Goal: Task Accomplishment & Management: Manage account settings

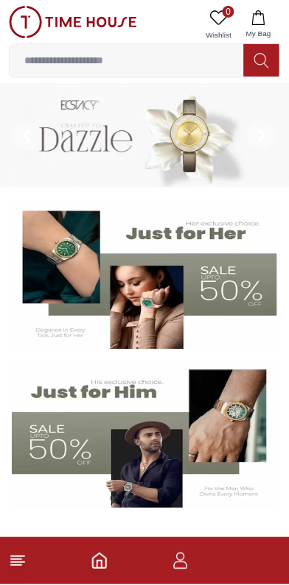
click at [183, 565] on icon "button" at bounding box center [181, 562] width 18 height 18
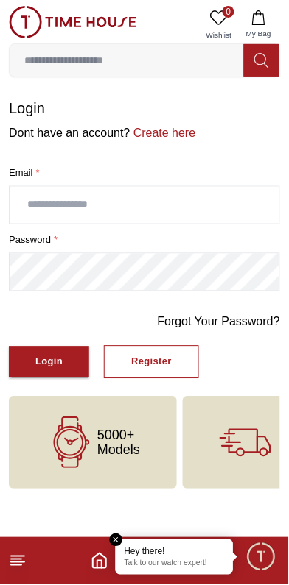
click at [159, 194] on input "text" at bounding box center [144, 205] width 269 height 37
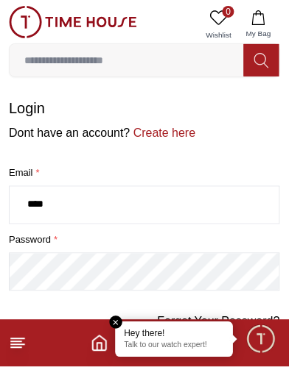
type input "*****"
type input "**********"
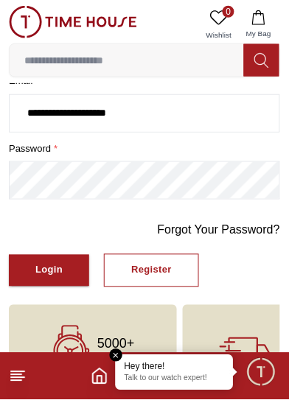
scroll to position [93, 0]
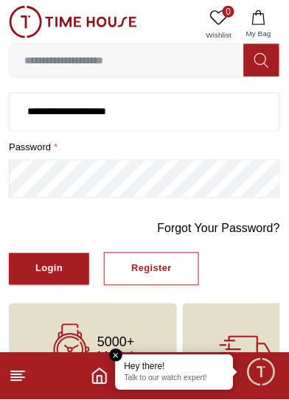
click at [42, 266] on button "Login" at bounding box center [49, 269] width 80 height 32
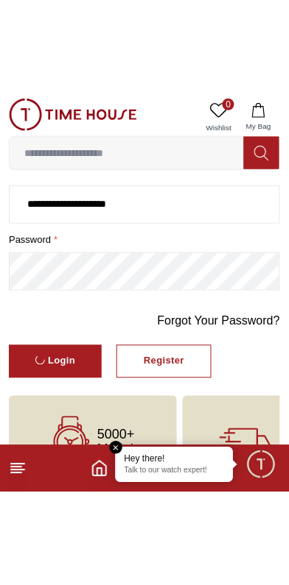
scroll to position [0, 0]
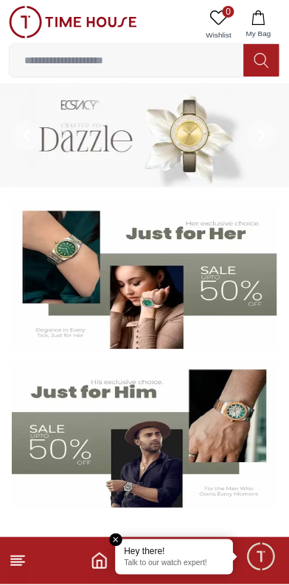
click at [186, 565] on p "Talk to our watch expert!" at bounding box center [174, 564] width 100 height 10
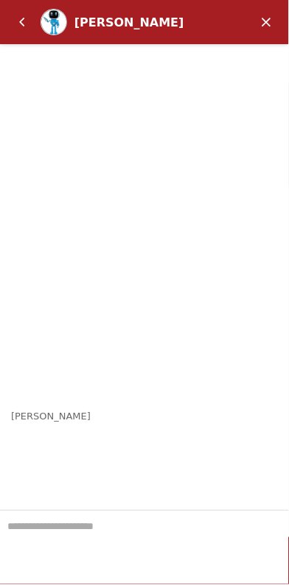
click at [261, 18] on em "Minimize" at bounding box center [266, 21] width 29 height 29
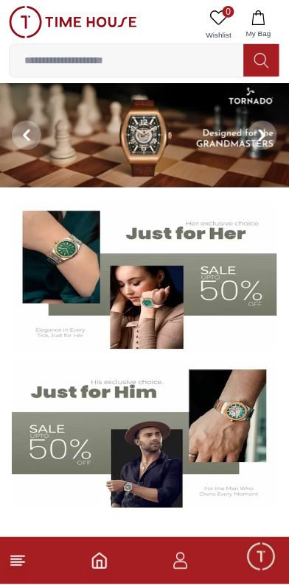
click at [183, 569] on icon "button" at bounding box center [181, 565] width 14 height 7
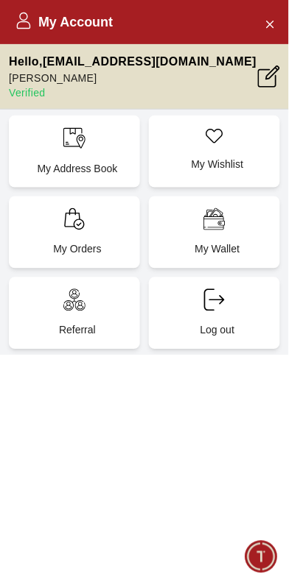
click at [98, 133] on div "My Address Book" at bounding box center [74, 152] width 131 height 72
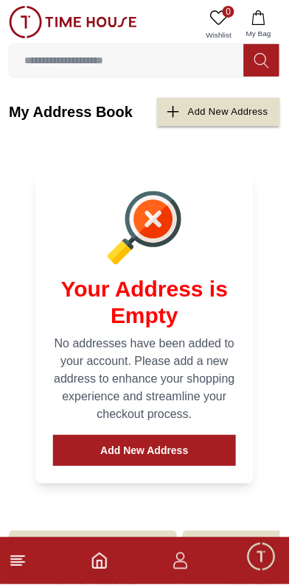
click at [187, 563] on icon "button" at bounding box center [181, 562] width 18 height 18
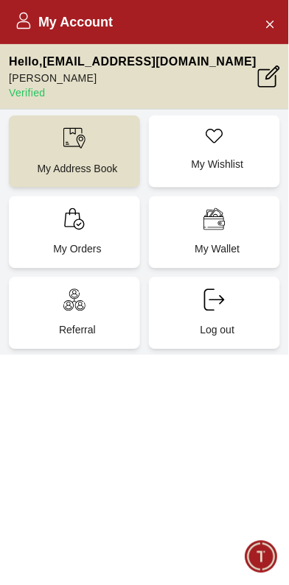
click at [277, 75] on icon at bounding box center [269, 77] width 22 height 22
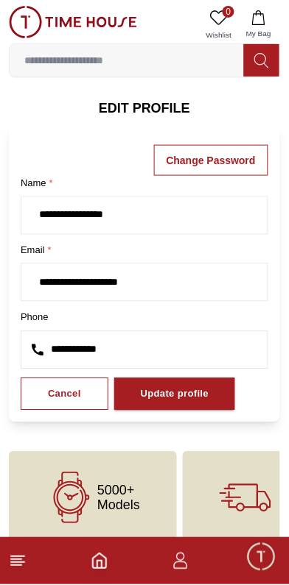
click at [149, 103] on h6 "EDIT PROFILE" at bounding box center [144, 108] width 271 height 21
click at [152, 101] on h6 "EDIT PROFILE" at bounding box center [144, 108] width 271 height 21
click at [150, 102] on h6 "EDIT PROFILE" at bounding box center [144, 108] width 271 height 21
click at [156, 109] on h6 "EDIT PROFILE" at bounding box center [144, 108] width 271 height 21
click at [151, 95] on body "**********" at bounding box center [144, 272] width 289 height 545
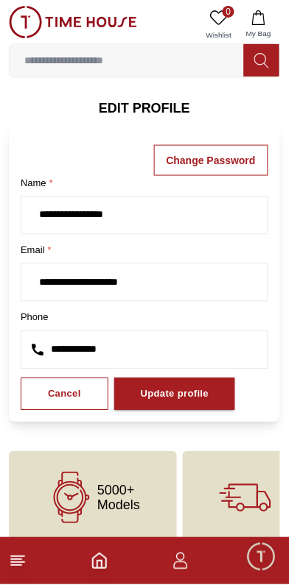
click at [154, 96] on body "**********" at bounding box center [144, 272] width 289 height 545
click at [143, 102] on h6 "EDIT PROFILE" at bounding box center [144, 108] width 271 height 21
click at [144, 94] on body "**********" at bounding box center [144, 272] width 289 height 545
click at [151, 112] on h6 "EDIT PROFILE" at bounding box center [144, 108] width 271 height 21
click at [150, 107] on h6 "EDIT PROFILE" at bounding box center [144, 108] width 271 height 21
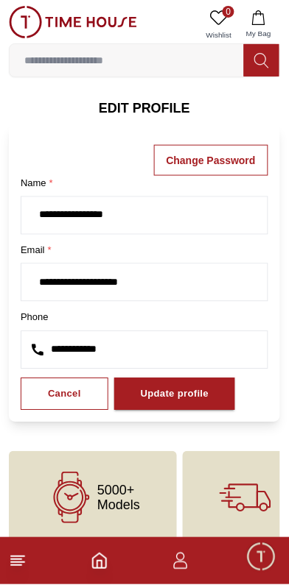
click at [154, 107] on h6 "EDIT PROFILE" at bounding box center [144, 108] width 271 height 21
click at [155, 103] on h6 "EDIT PROFILE" at bounding box center [144, 108] width 271 height 21
click at [172, 387] on div "Update profile" at bounding box center [175, 394] width 68 height 17
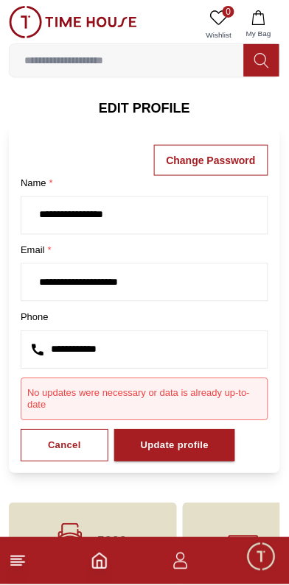
click at [142, 112] on h6 "EDIT PROFILE" at bounding box center [144, 108] width 271 height 21
click at [152, 98] on h6 "EDIT PROFILE" at bounding box center [144, 108] width 271 height 21
click at [146, 102] on h6 "EDIT PROFILE" at bounding box center [144, 108] width 271 height 21
click at [147, 105] on h6 "EDIT PROFILE" at bounding box center [144, 108] width 271 height 21
click at [147, 108] on h6 "EDIT PROFILE" at bounding box center [144, 108] width 271 height 21
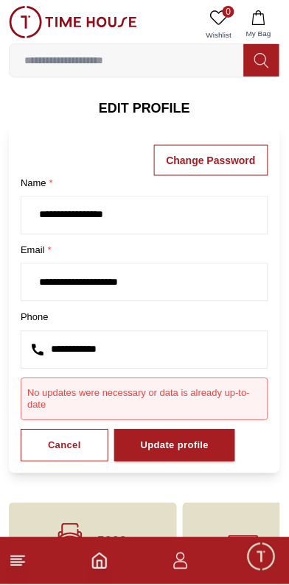
click at [131, 109] on h6 "EDIT PROFILE" at bounding box center [144, 108] width 271 height 21
click at [133, 110] on h6 "EDIT PROFILE" at bounding box center [144, 108] width 271 height 21
click at [137, 108] on h6 "EDIT PROFILE" at bounding box center [144, 108] width 271 height 21
click at [136, 105] on h6 "EDIT PROFILE" at bounding box center [144, 108] width 271 height 21
click at [135, 105] on h6 "EDIT PROFILE" at bounding box center [144, 108] width 271 height 21
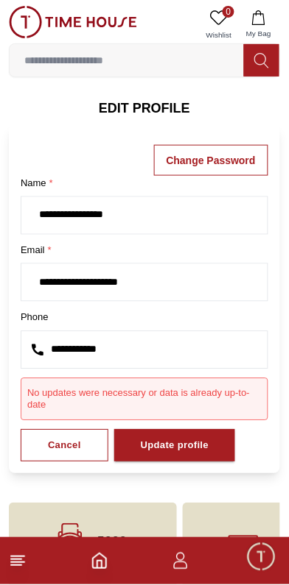
click at [137, 107] on h6 "EDIT PROFILE" at bounding box center [144, 108] width 271 height 21
click at [135, 105] on h6 "EDIT PROFILE" at bounding box center [144, 108] width 271 height 21
click at [138, 104] on h6 "EDIT PROFILE" at bounding box center [144, 108] width 271 height 21
click at [138, 103] on h6 "EDIT PROFILE" at bounding box center [144, 108] width 271 height 21
click at [136, 101] on h6 "EDIT PROFILE" at bounding box center [144, 108] width 271 height 21
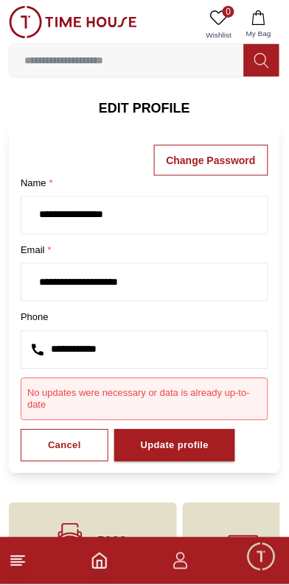
click at [136, 99] on h6 "EDIT PROFILE" at bounding box center [144, 108] width 271 height 21
click at [262, 565] on span "Minimize live chat window" at bounding box center [260, 557] width 43 height 43
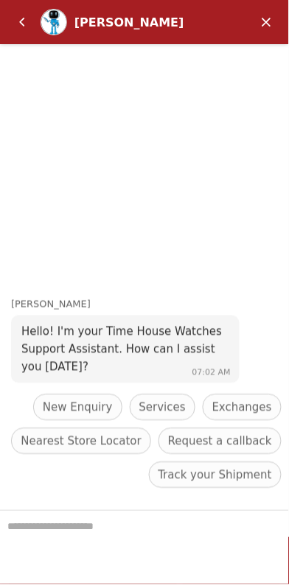
click at [144, 534] on textarea "We are here to help you" at bounding box center [144, 549] width 289 height 74
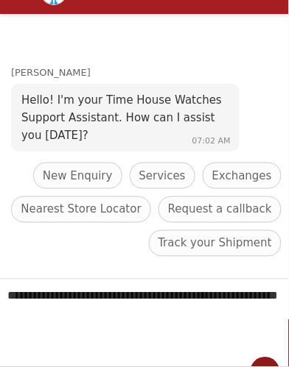
type textarea "**********"
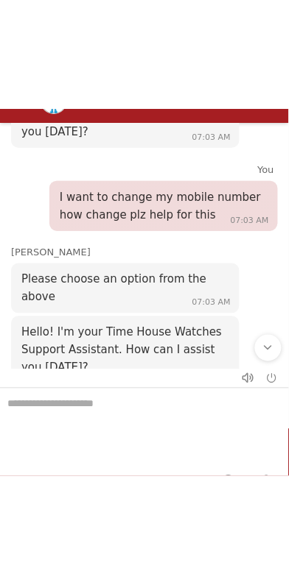
scroll to position [24, 0]
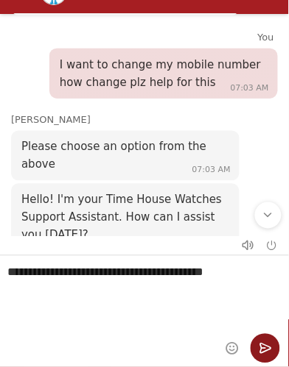
click at [137, 272] on textarea "**********" at bounding box center [144, 294] width 289 height 74
type textarea "**********"
click at [269, 346] on em "Send" at bounding box center [264, 349] width 29 height 29
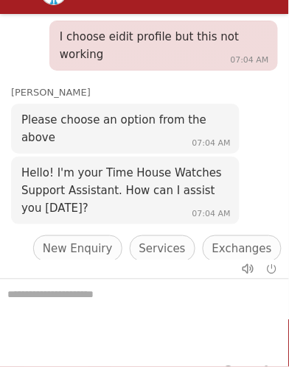
scroll to position [364, 0]
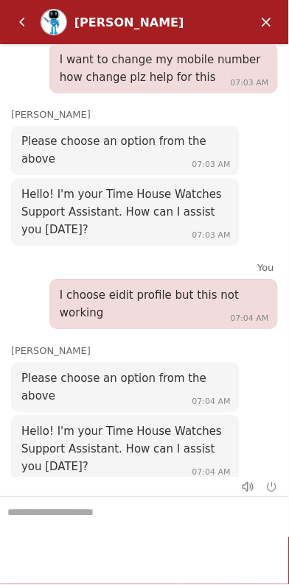
scroll to position [51, 0]
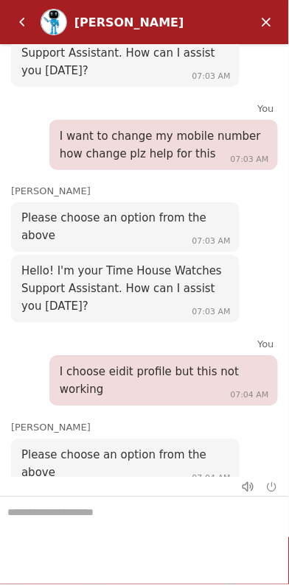
click at [261, 24] on em "Minimize" at bounding box center [266, 21] width 29 height 29
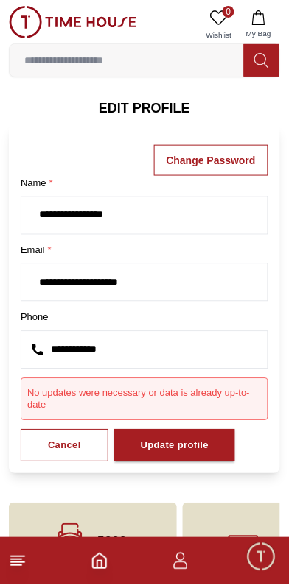
click at [155, 110] on h6 "EDIT PROFILE" at bounding box center [144, 108] width 271 height 21
click at [141, 98] on h6 "EDIT PROFILE" at bounding box center [144, 108] width 271 height 21
click at [135, 107] on h6 "EDIT PROFILE" at bounding box center [144, 108] width 271 height 21
click at [138, 105] on h6 "EDIT PROFILE" at bounding box center [144, 108] width 271 height 21
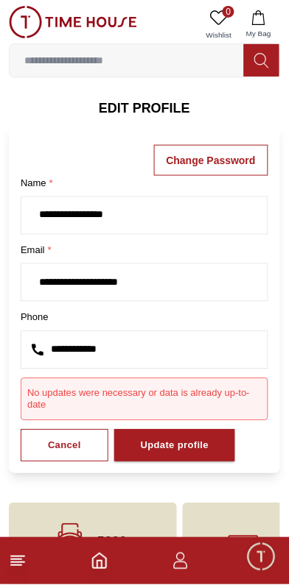
click at [150, 102] on h6 "EDIT PROFILE" at bounding box center [144, 108] width 271 height 21
click at [144, 107] on h6 "EDIT PROFILE" at bounding box center [144, 108] width 271 height 21
click at [136, 116] on section "**********" at bounding box center [144, 286] width 289 height 376
click at [146, 107] on h6 "EDIT PROFILE" at bounding box center [144, 108] width 271 height 21
click at [138, 113] on h6 "EDIT PROFILE" at bounding box center [144, 108] width 271 height 21
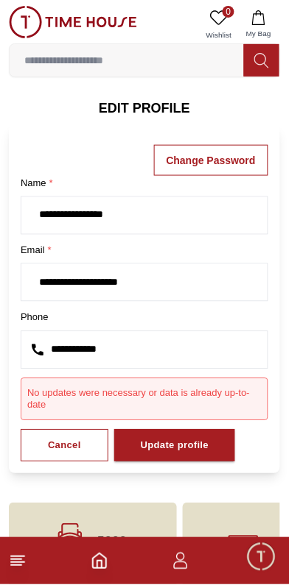
click at [147, 105] on h6 "EDIT PROFILE" at bounding box center [144, 108] width 271 height 21
click at [141, 107] on h6 "EDIT PROFILE" at bounding box center [144, 108] width 271 height 21
click at [148, 108] on h6 "EDIT PROFILE" at bounding box center [144, 108] width 271 height 21
click at [147, 103] on h6 "EDIT PROFILE" at bounding box center [144, 108] width 271 height 21
click at [150, 115] on h6 "EDIT PROFILE" at bounding box center [144, 108] width 271 height 21
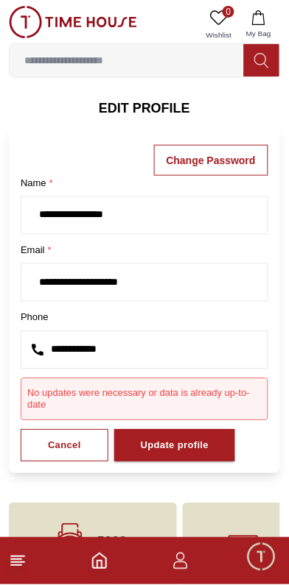
click at [165, 105] on h6 "EDIT PROFILE" at bounding box center [144, 108] width 271 height 21
click at [165, 109] on h6 "EDIT PROFILE" at bounding box center [144, 108] width 271 height 21
click at [164, 110] on h6 "EDIT PROFILE" at bounding box center [144, 108] width 271 height 21
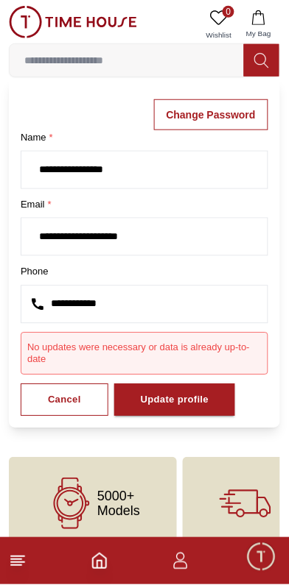
click at [186, 562] on icon "button" at bounding box center [181, 562] width 18 height 18
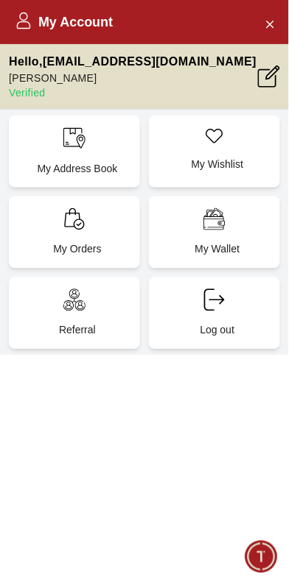
click at [233, 303] on div "Log out" at bounding box center [214, 314] width 131 height 72
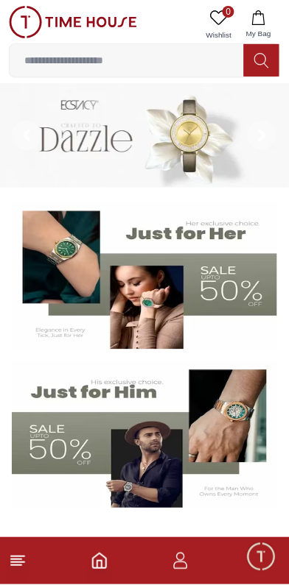
click at [181, 566] on icon "button" at bounding box center [181, 562] width 18 height 18
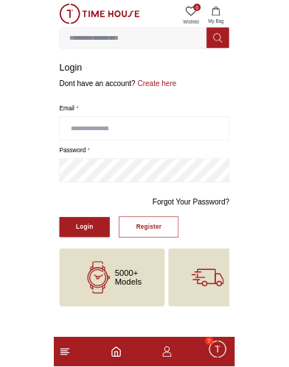
scroll to position [195, 0]
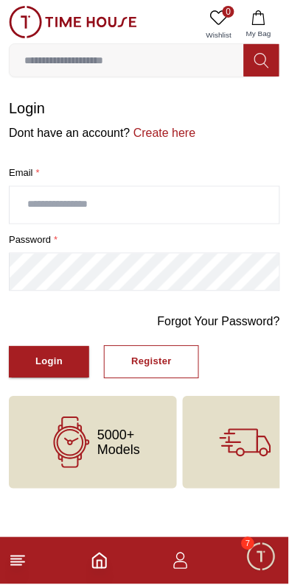
click at [256, 555] on span "Minimize live chat window" at bounding box center [260, 557] width 43 height 43
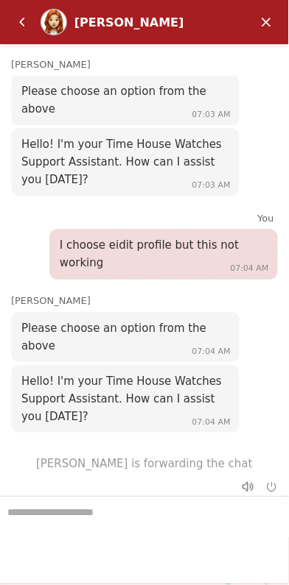
click at [150, 515] on textarea "We are here to help you" at bounding box center [144, 535] width 289 height 74
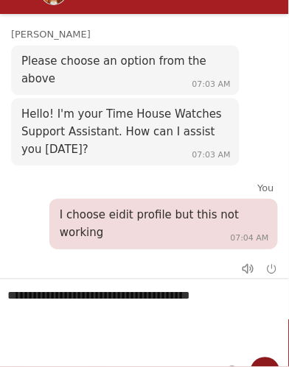
type textarea "**********"
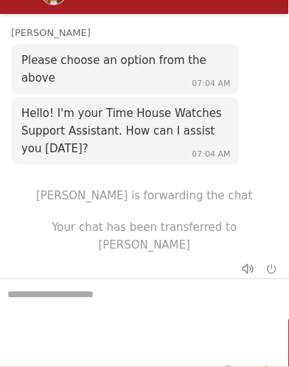
scroll to position [439, 0]
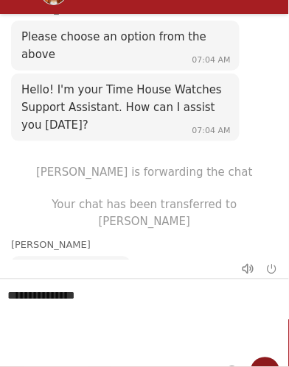
type textarea "**********"
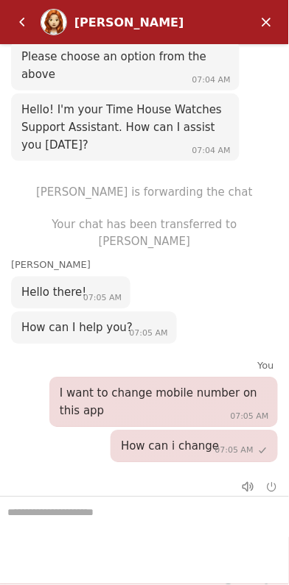
scroll to position [275, 0]
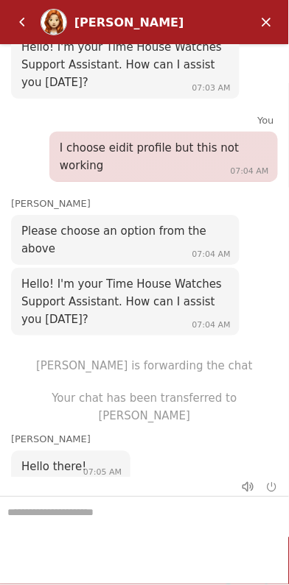
click at [149, 519] on textarea "We are here to help you" at bounding box center [144, 535] width 289 height 74
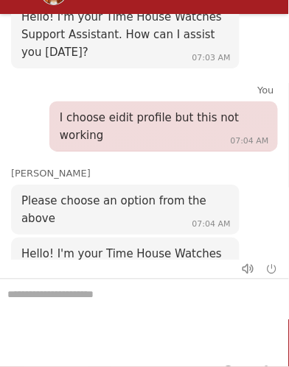
scroll to position [463, 0]
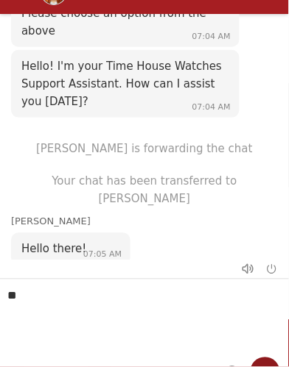
type textarea "*"
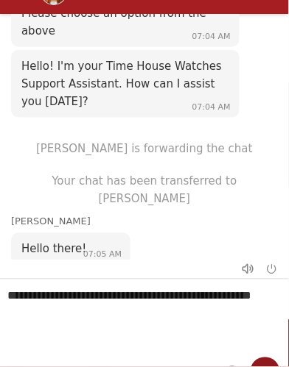
type textarea "**********"
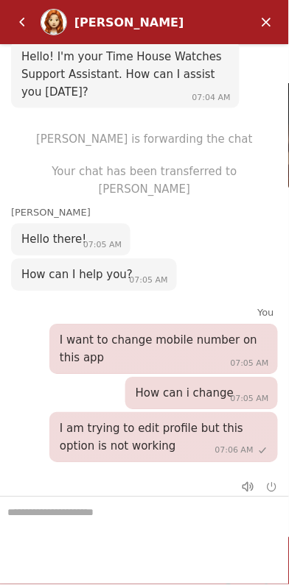
scroll to position [319, 0]
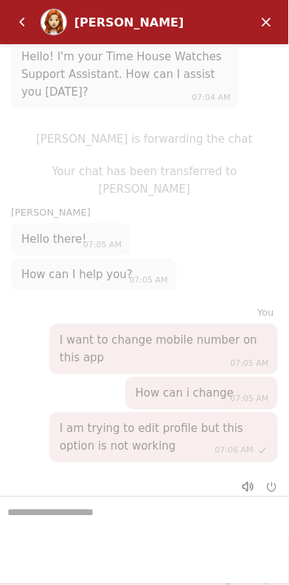
scroll to position [319, 0]
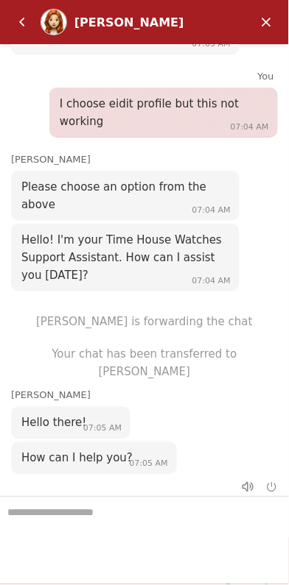
click at [261, 25] on em "Minimize" at bounding box center [266, 21] width 29 height 29
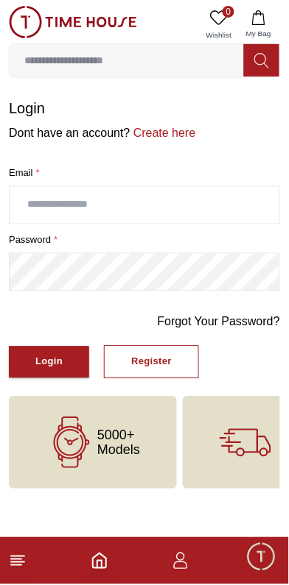
click at [182, 562] on icon "button" at bounding box center [181, 565] width 14 height 7
click at [135, 196] on input "text" at bounding box center [144, 205] width 269 height 37
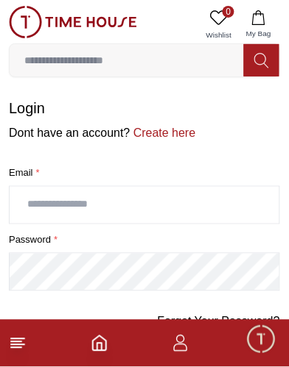
scroll to position [507, 0]
type input "**********"
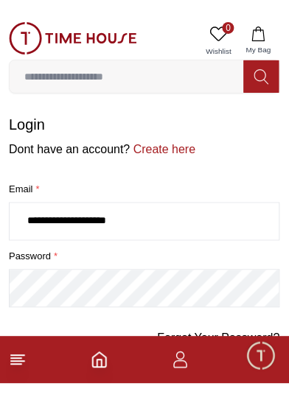
scroll to position [505, 0]
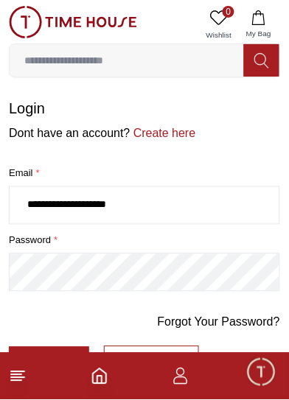
click at [27, 347] on button "Login" at bounding box center [49, 363] width 80 height 32
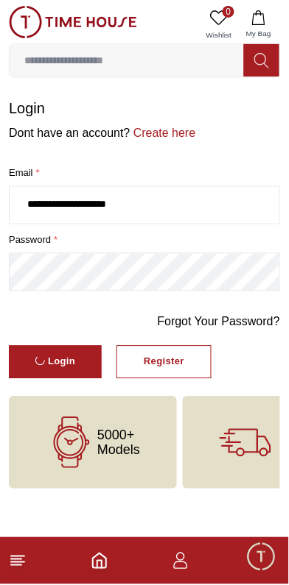
scroll to position [319, 0]
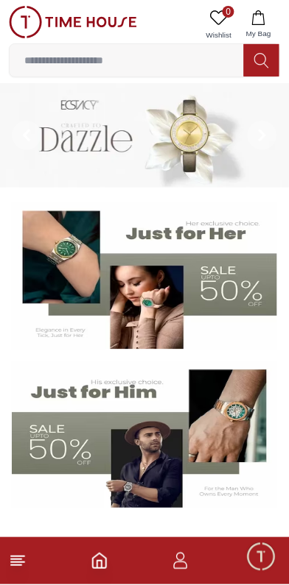
click at [181, 566] on icon "button" at bounding box center [181, 562] width 18 height 18
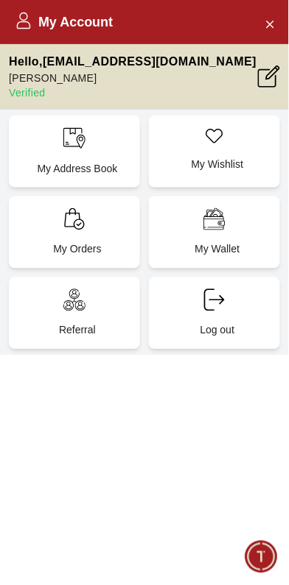
click at [80, 161] on p "My Address Book" at bounding box center [77, 168] width 113 height 15
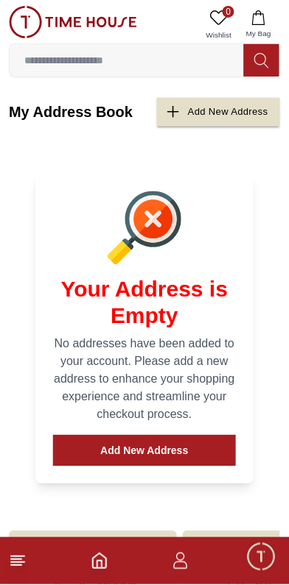
scroll to position [319, 0]
click at [187, 562] on icon "button" at bounding box center [181, 562] width 18 height 18
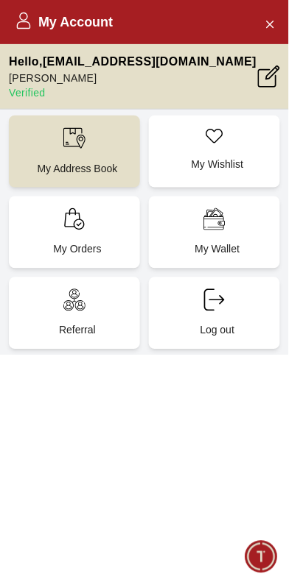
click at [271, 77] on icon at bounding box center [269, 77] width 22 height 22
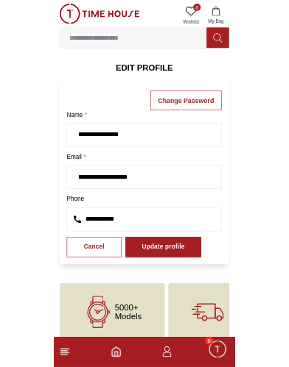
scroll to position [431, 0]
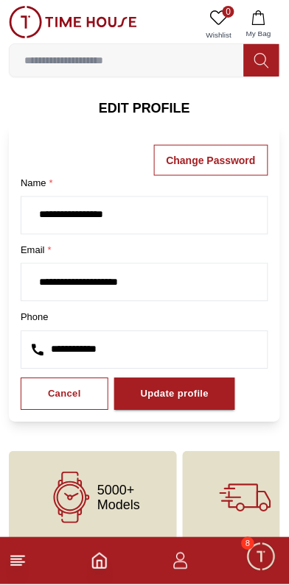
click at [269, 558] on span "Minimize live chat window" at bounding box center [260, 557] width 43 height 43
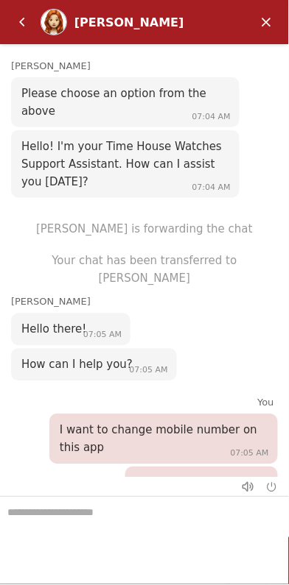
click at [147, 519] on textarea "We are here to help you" at bounding box center [144, 535] width 289 height 74
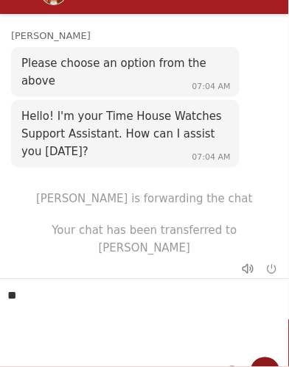
type textarea "*"
type textarea "**********"
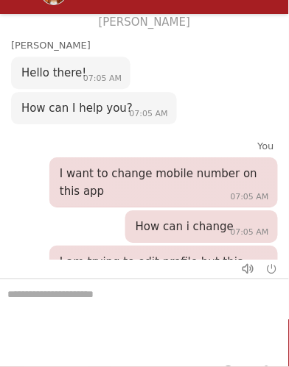
scroll to position [665, 0]
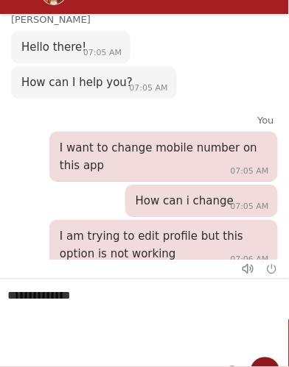
type textarea "**********"
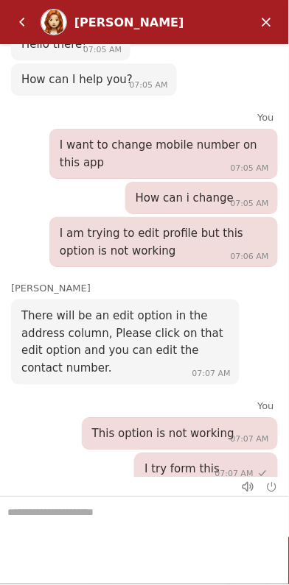
scroll to position [511, 0]
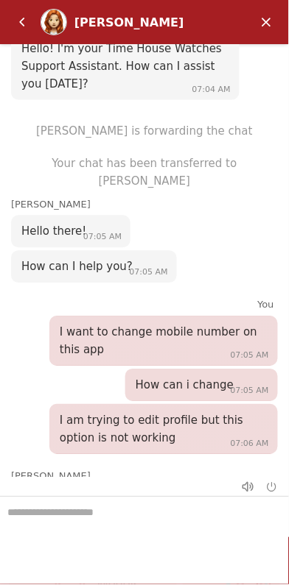
click at [266, 18] on em "Minimize" at bounding box center [266, 21] width 29 height 29
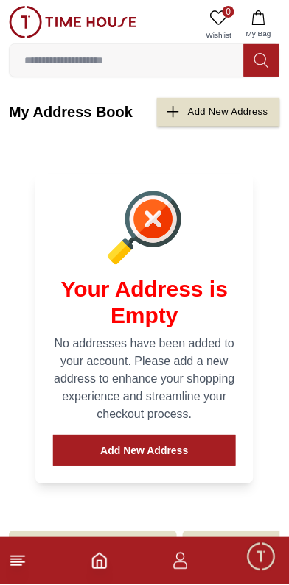
click at [183, 567] on icon "button" at bounding box center [181, 562] width 18 height 18
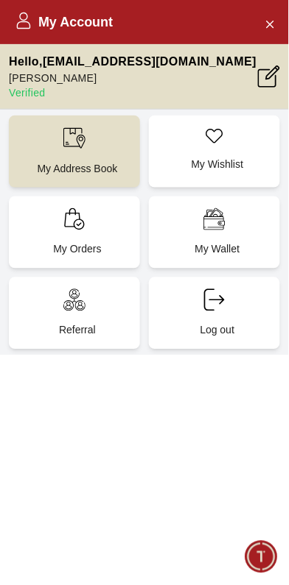
click at [111, 161] on p "My Address Book" at bounding box center [77, 168] width 113 height 15
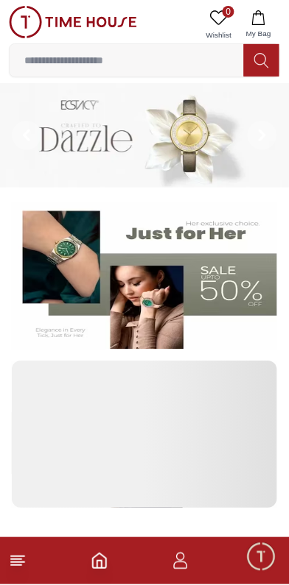
click at [182, 557] on icon "button" at bounding box center [181, 562] width 18 height 18
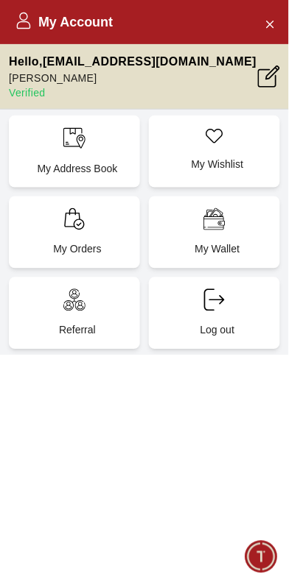
click at [276, 75] on icon at bounding box center [267, 78] width 18 height 18
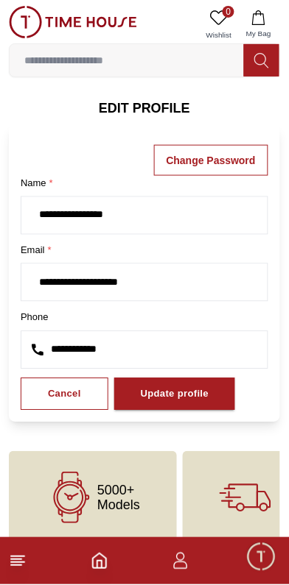
click at [150, 112] on h6 "EDIT PROFILE" at bounding box center [144, 108] width 271 height 21
click at [155, 105] on h6 "EDIT PROFILE" at bounding box center [144, 108] width 271 height 21
click at [126, 110] on h6 "EDIT PROFILE" at bounding box center [144, 108] width 271 height 21
click at [125, 107] on h6 "EDIT PROFILE" at bounding box center [144, 108] width 271 height 21
click at [151, 98] on h6 "EDIT PROFILE" at bounding box center [144, 108] width 271 height 21
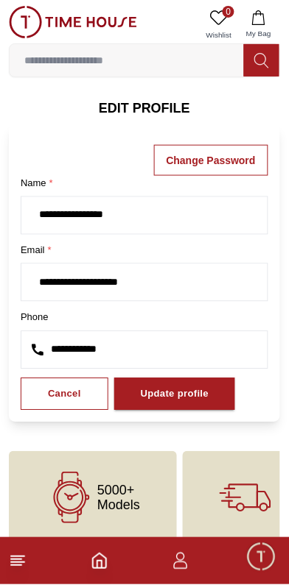
click at [146, 102] on h6 "EDIT PROFILE" at bounding box center [144, 108] width 271 height 21
click at [141, 105] on h6 "EDIT PROFILE" at bounding box center [144, 108] width 271 height 21
click at [135, 109] on h6 "EDIT PROFILE" at bounding box center [144, 108] width 271 height 21
click at [131, 115] on h6 "EDIT PROFILE" at bounding box center [144, 108] width 271 height 21
click at [133, 114] on h6 "EDIT PROFILE" at bounding box center [144, 108] width 271 height 21
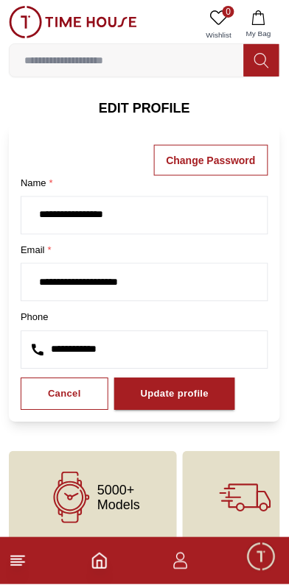
click at [133, 105] on h6 "EDIT PROFILE" at bounding box center [144, 108] width 271 height 21
click at [134, 98] on h6 "EDIT PROFILE" at bounding box center [144, 108] width 271 height 21
click at [135, 101] on h6 "EDIT PROFILE" at bounding box center [144, 108] width 271 height 21
click at [136, 100] on h6 "EDIT PROFILE" at bounding box center [144, 108] width 271 height 21
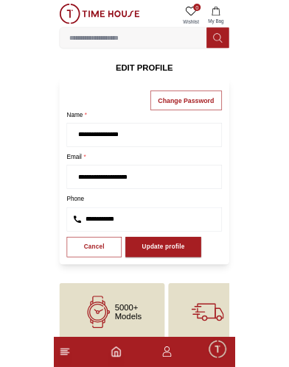
scroll to position [590, 0]
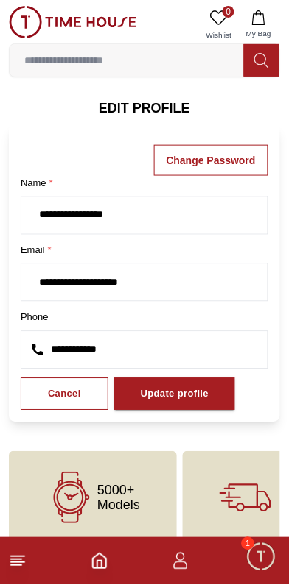
click at [259, 565] on span "Minimize live chat window" at bounding box center [260, 557] width 43 height 43
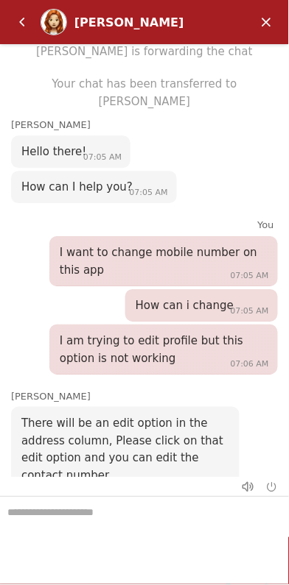
click at [177, 519] on textarea "We are here to help you" at bounding box center [144, 535] width 289 height 74
click at [166, 512] on textarea "We are here to help you" at bounding box center [144, 535] width 289 height 74
click at [275, 24] on em "Minimize" at bounding box center [266, 21] width 29 height 29
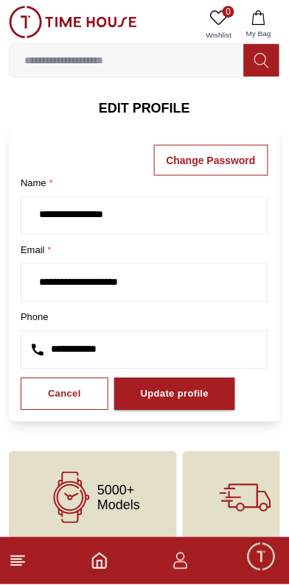
click at [147, 96] on body "**********" at bounding box center [144, 272] width 289 height 545
click at [140, 105] on h6 "EDIT PROFILE" at bounding box center [144, 108] width 271 height 21
click at [144, 103] on h6 "EDIT PROFILE" at bounding box center [144, 108] width 271 height 21
click at [267, 572] on span "Minimize live chat window" at bounding box center [260, 557] width 43 height 43
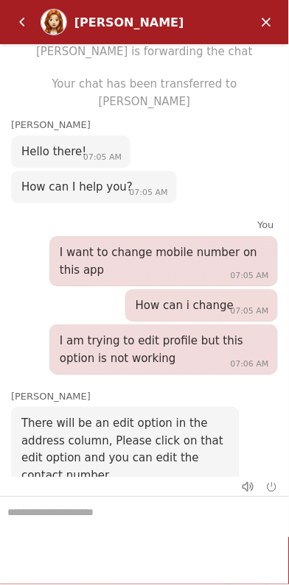
click at [160, 518] on textarea "We are here to help you" at bounding box center [144, 535] width 289 height 74
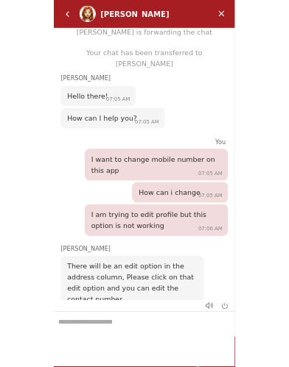
scroll to position [778, 0]
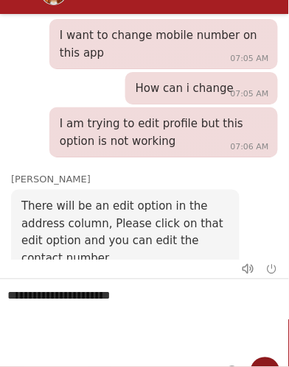
type textarea "**********"
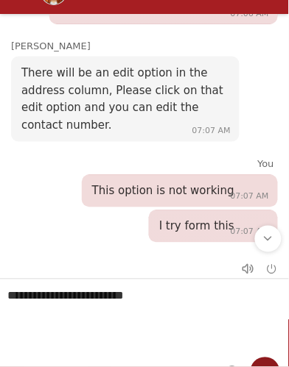
scroll to position [936, 0]
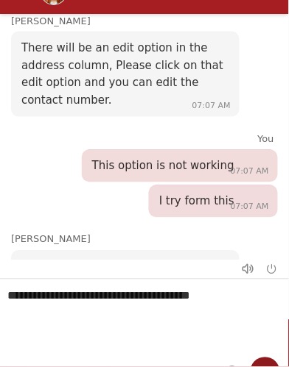
type textarea "**********"
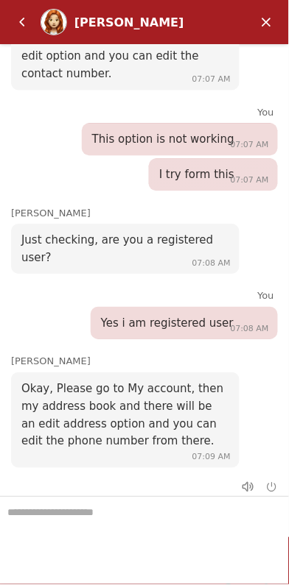
scroll to position [805, 0]
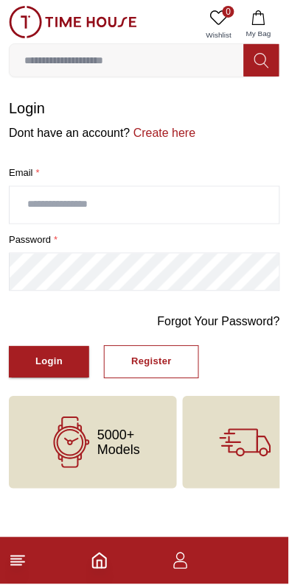
click at [188, 562] on icon "button" at bounding box center [181, 562] width 18 height 18
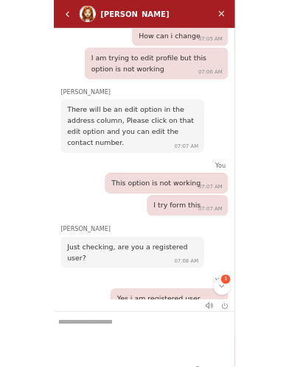
scroll to position [921, 0]
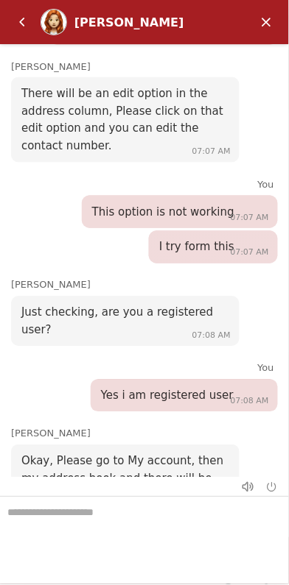
click at [159, 520] on textarea "We are here to help you" at bounding box center [144, 535] width 289 height 74
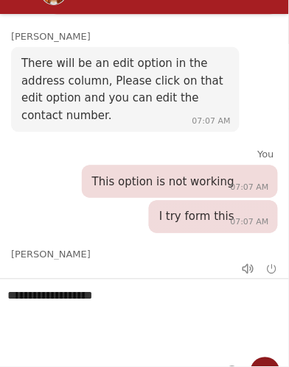
type textarea "**********"
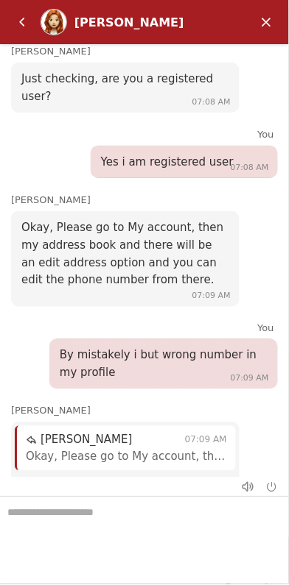
scroll to position [967, 0]
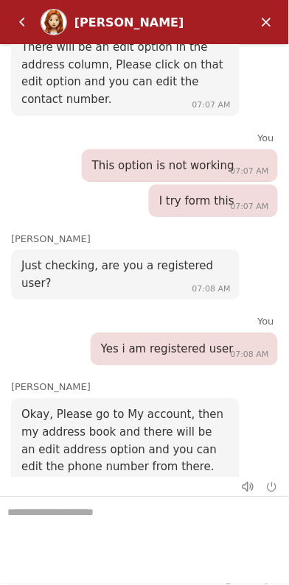
click at [263, 27] on em "Minimize" at bounding box center [266, 21] width 29 height 29
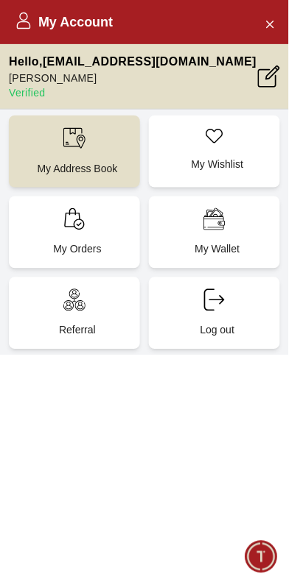
click at [94, 161] on p "My Address Book" at bounding box center [77, 168] width 113 height 15
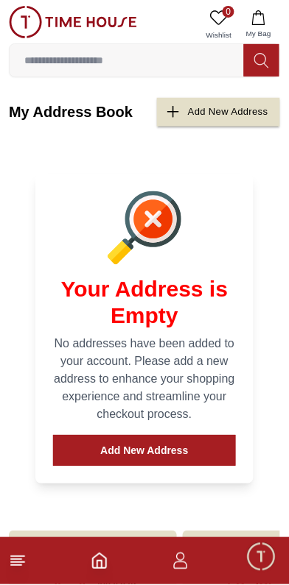
click at [266, 566] on span "Minimize live chat window" at bounding box center [260, 557] width 43 height 43
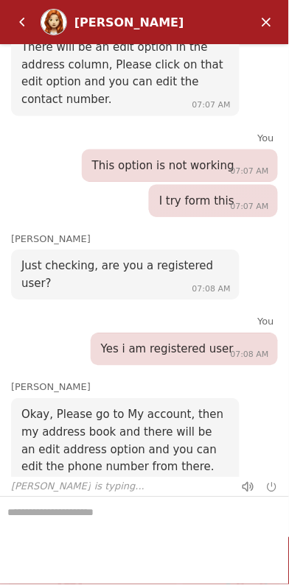
click at [261, 33] on em "Minimize" at bounding box center [266, 21] width 29 height 29
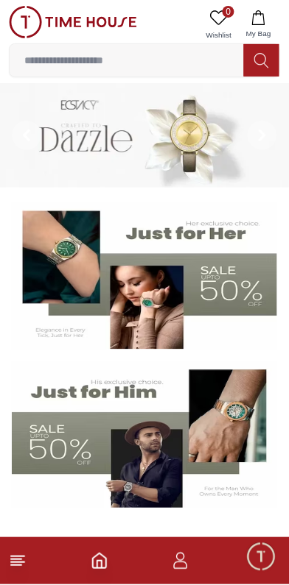
click at [186, 557] on icon "button" at bounding box center [181, 562] width 18 height 18
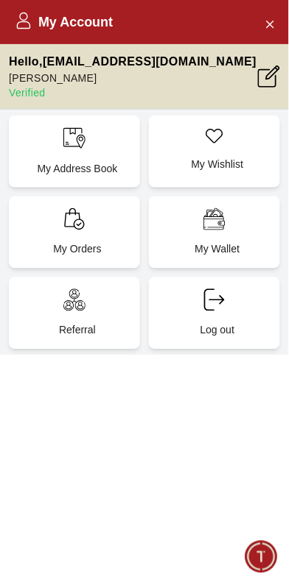
click at [90, 162] on p "My Address Book" at bounding box center [77, 168] width 113 height 15
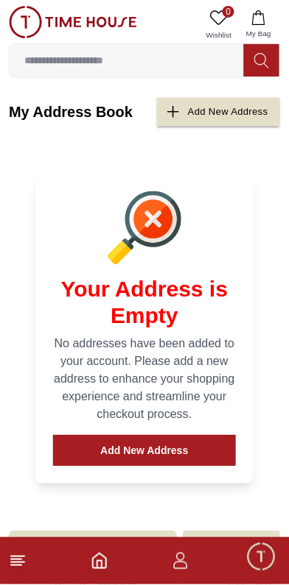
scroll to position [41, 0]
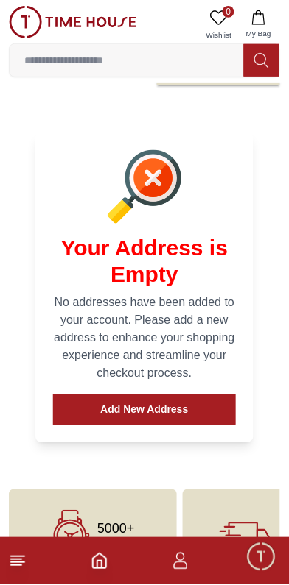
click at [184, 395] on button "Add New Address" at bounding box center [144, 410] width 183 height 31
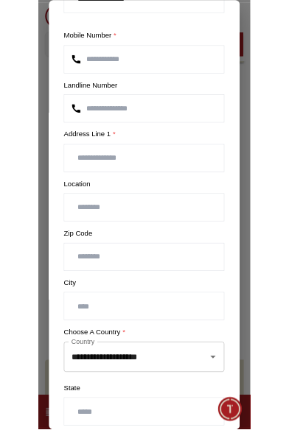
scroll to position [103, 0]
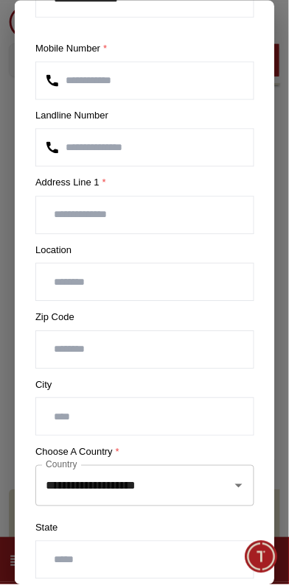
click at [194, 75] on input "**********" at bounding box center [144, 80] width 217 height 37
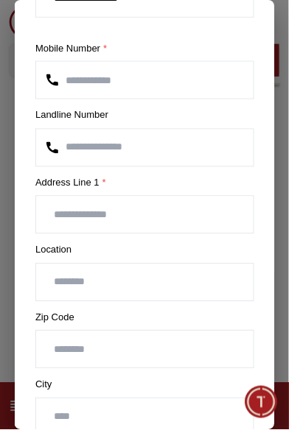
scroll to position [1123, 0]
type input "**********"
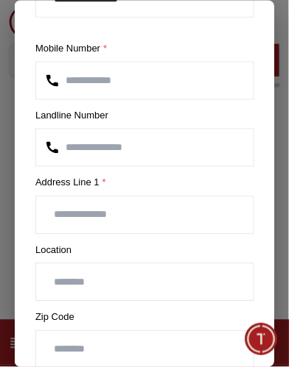
scroll to position [1155, 0]
paste input "**********"
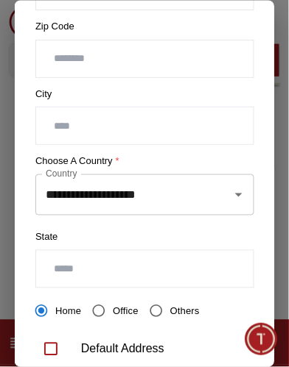
scroll to position [397, 0]
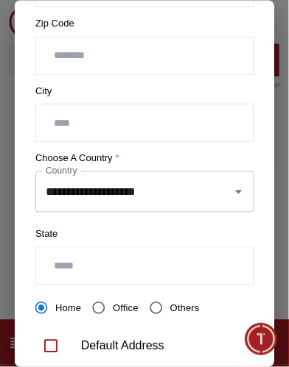
click at [228, 187] on div at bounding box center [227, 192] width 38 height 21
type input "**********"
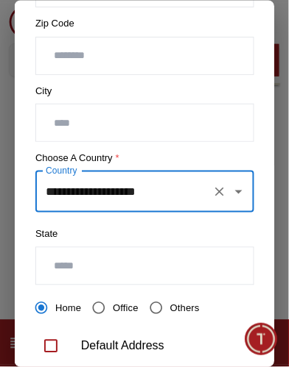
click at [240, 185] on icon "Open" at bounding box center [238, 192] width 18 height 18
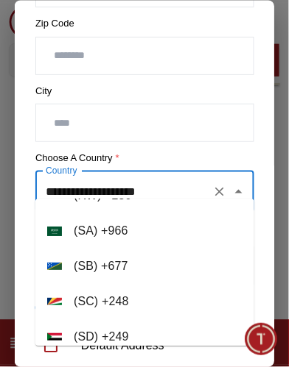
scroll to position [6739, 0]
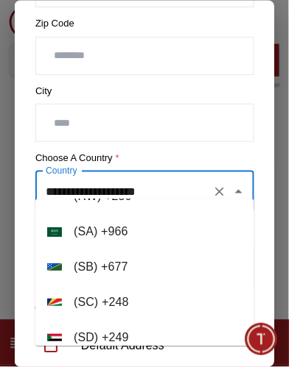
click at [122, 239] on li "( SA ) + 966" at bounding box center [144, 232] width 219 height 35
type input "**********"
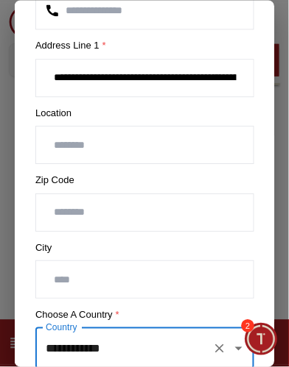
scroll to position [359, 0]
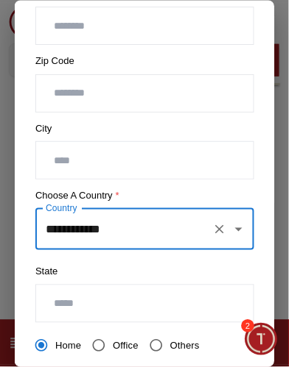
click at [269, 345] on span "Minimize live chat window" at bounding box center [260, 339] width 43 height 43
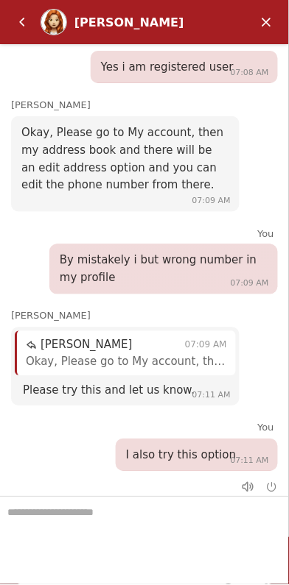
scroll to position [1113, 0]
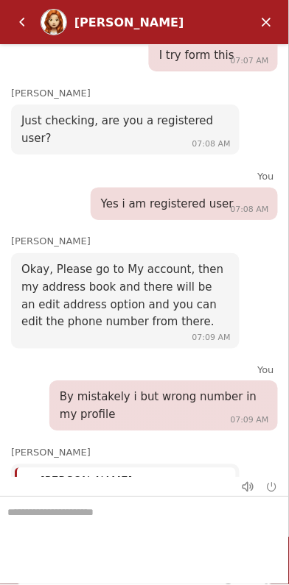
click at [167, 520] on textarea "We are here to help you" at bounding box center [144, 535] width 289 height 74
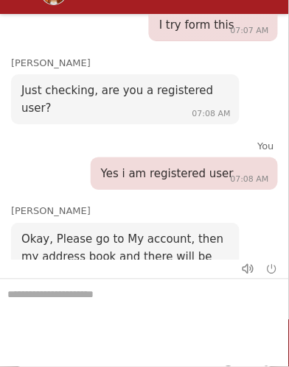
scroll to position [1250, 0]
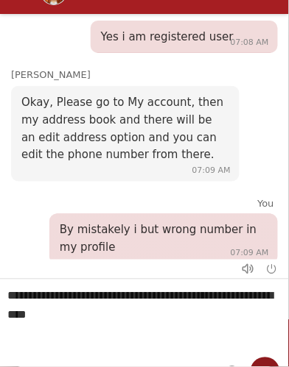
type textarea "**********"
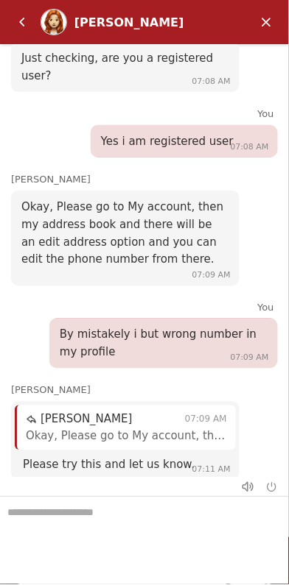
scroll to position [240, 0]
click at [266, 29] on em "Minimize" at bounding box center [266, 21] width 29 height 29
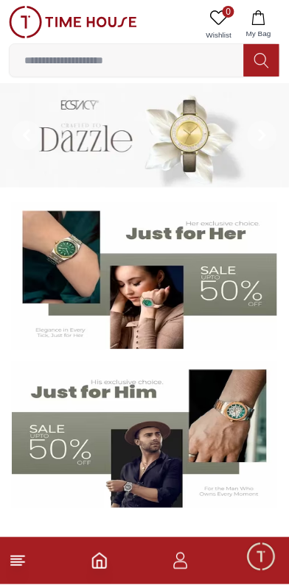
click at [186, 557] on icon "button" at bounding box center [181, 562] width 18 height 18
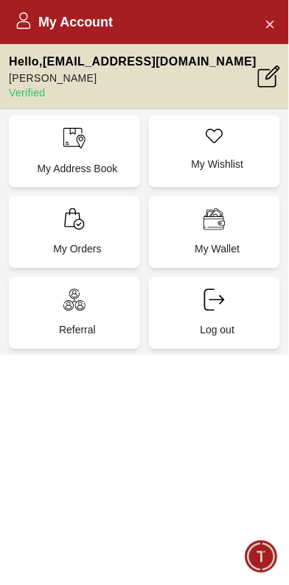
click at [97, 161] on p "My Address Book" at bounding box center [77, 168] width 113 height 15
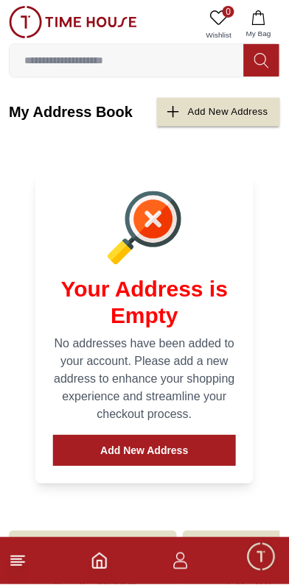
click at [182, 436] on button "Add New Address" at bounding box center [144, 451] width 183 height 31
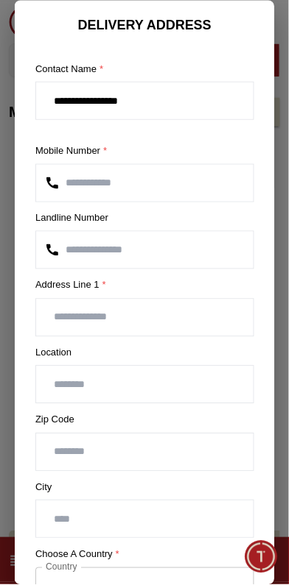
click at [180, 181] on input "**********" at bounding box center [144, 183] width 217 height 37
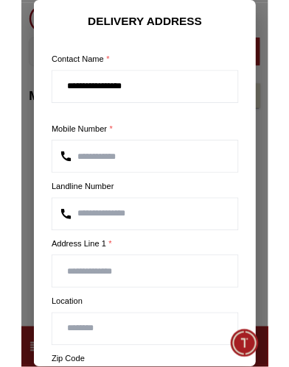
scroll to position [1363, 0]
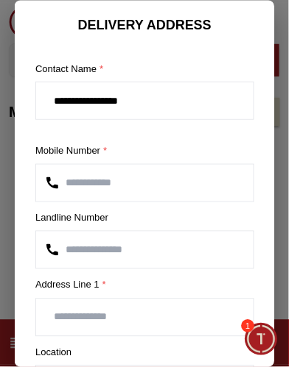
paste input "**********"
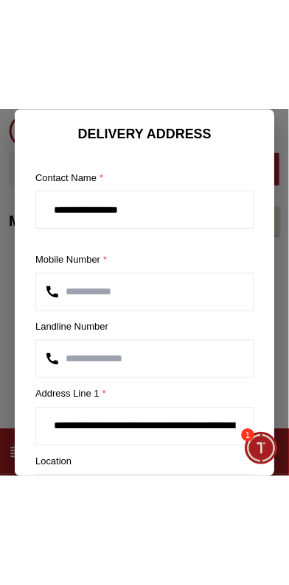
scroll to position [0, 86]
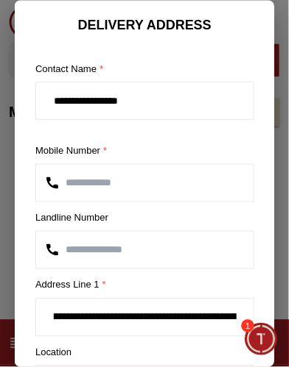
type input "**********"
click at [263, 339] on span "Minimize live chat window" at bounding box center [260, 339] width 43 height 43
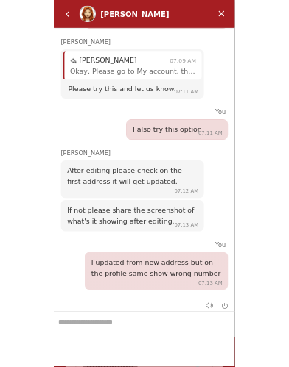
scroll to position [1312, 0]
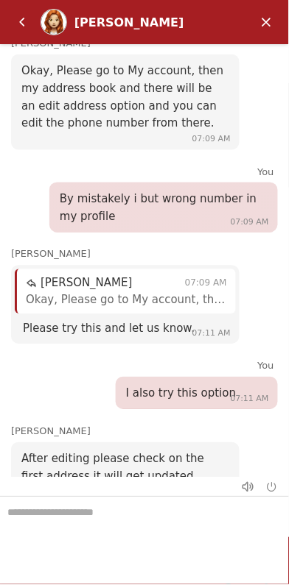
click at [258, 31] on em "Minimize" at bounding box center [266, 21] width 29 height 29
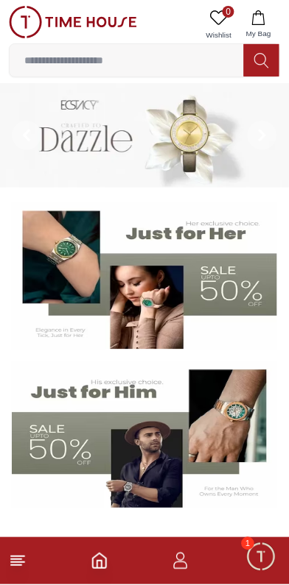
click at [183, 566] on icon "button" at bounding box center [181, 562] width 18 height 18
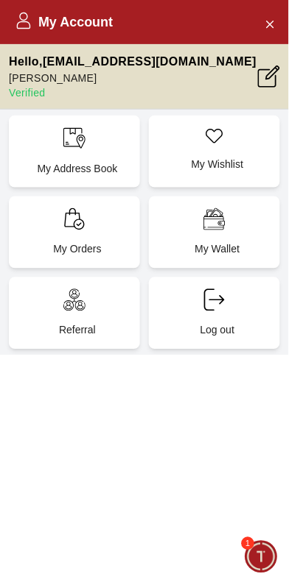
click at [96, 161] on p "My Address Book" at bounding box center [77, 168] width 113 height 15
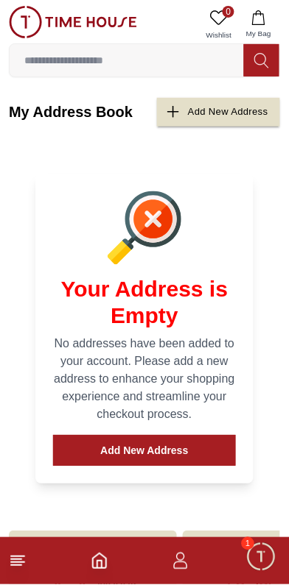
click at [183, 564] on icon "button" at bounding box center [181, 562] width 18 height 18
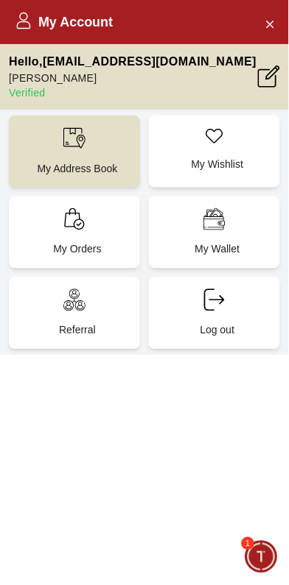
click at [102, 161] on p "My Address Book" at bounding box center [77, 168] width 113 height 15
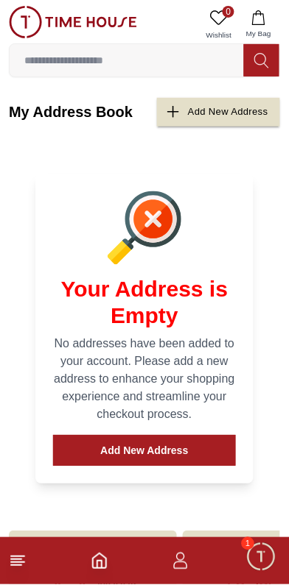
click at [186, 565] on icon "button" at bounding box center [181, 562] width 18 height 18
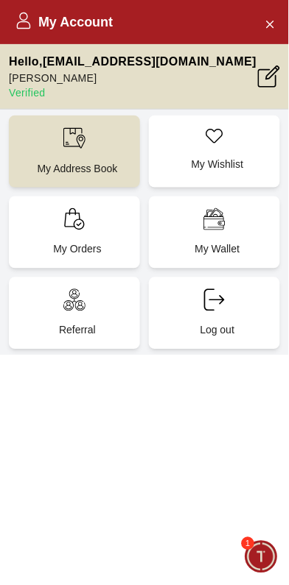
click at [277, 82] on icon at bounding box center [269, 77] width 22 height 22
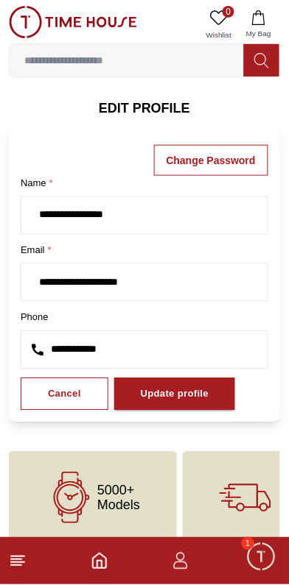
click at [264, 565] on span "Minimize live chat window" at bounding box center [260, 557] width 43 height 43
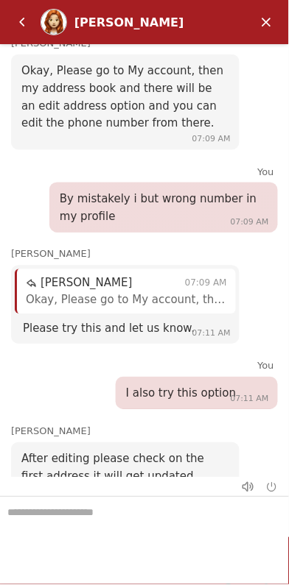
click at [141, 518] on textarea "We are here to help you" at bounding box center [144, 535] width 289 height 74
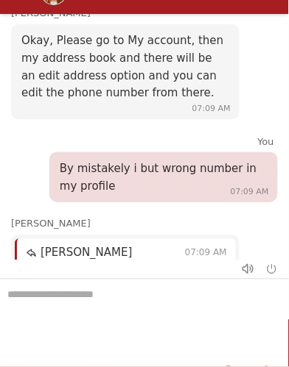
scroll to position [1499, 0]
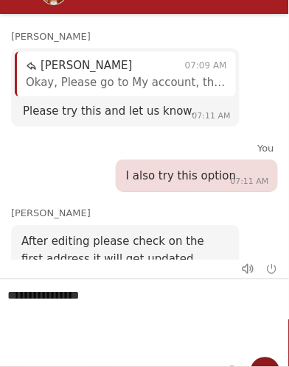
type textarea "**********"
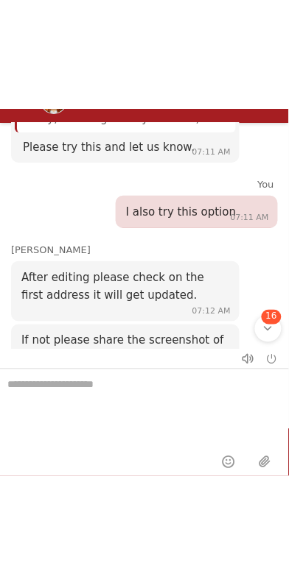
scroll to position [24, 0]
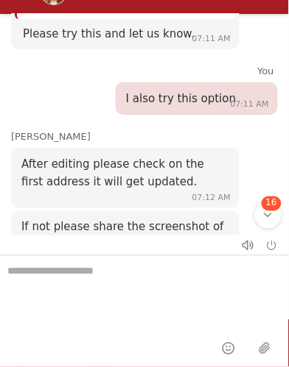
click at [262, 224] on div "16" at bounding box center [268, 216] width 27 height 27
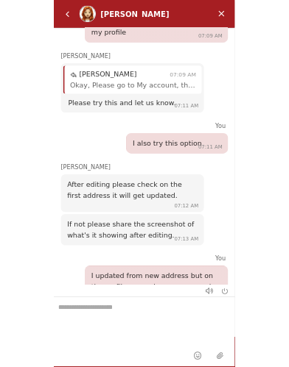
scroll to position [7, 0]
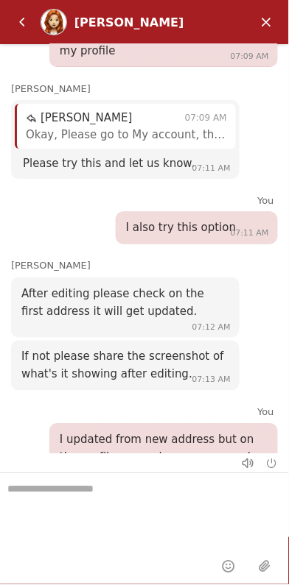
click at [169, 490] on textarea "We are here to help you" at bounding box center [144, 511] width 289 height 74
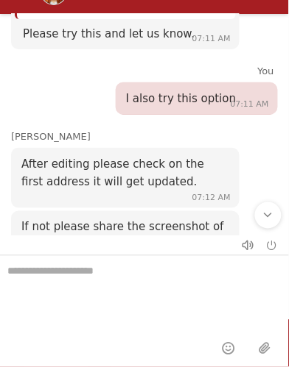
scroll to position [0, 0]
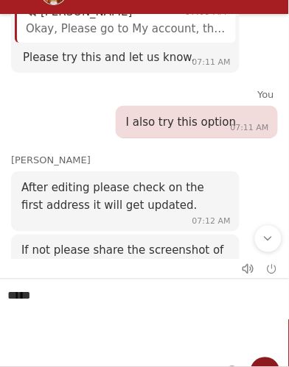
type textarea "******"
type textarea "**********"
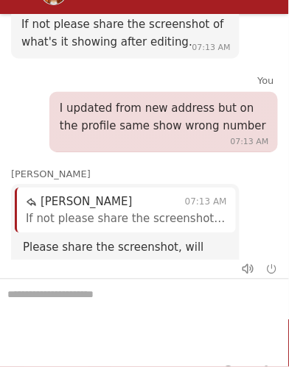
scroll to position [1784, 0]
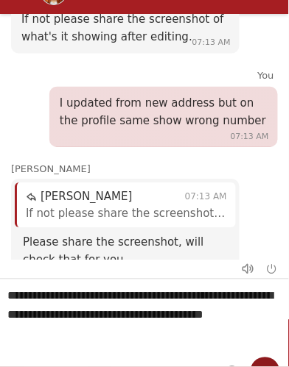
type textarea "**********"
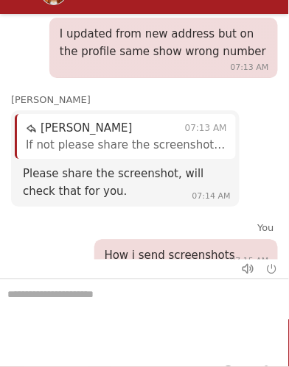
scroll to position [1858, 0]
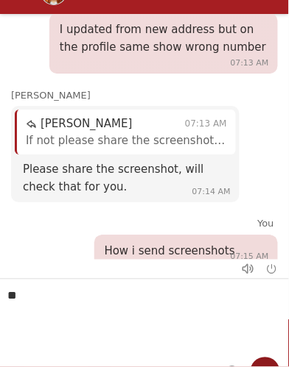
type textarea "*"
type textarea "**********"
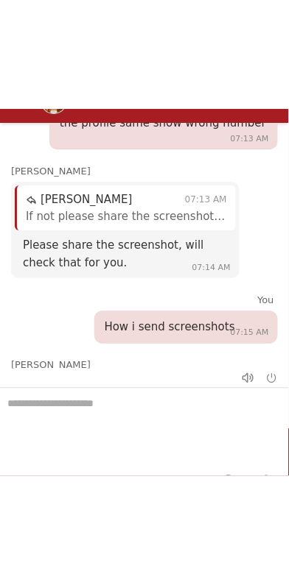
scroll to position [1703, 0]
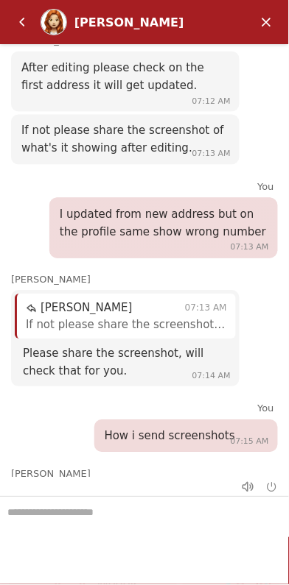
click at [265, 29] on em "Minimize" at bounding box center [266, 21] width 29 height 29
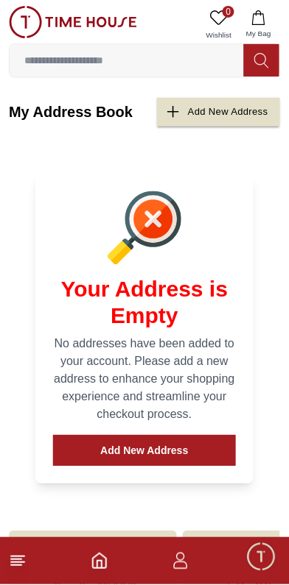
click at [176, 436] on button "Add New Address" at bounding box center [144, 451] width 183 height 31
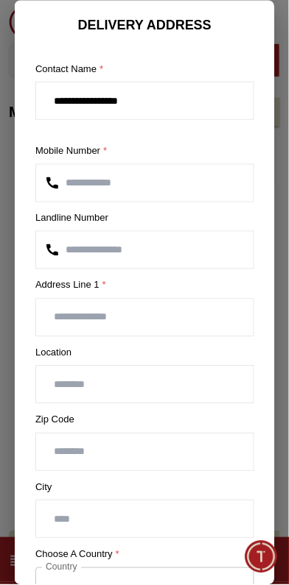
click at [213, 174] on input "**********" at bounding box center [144, 183] width 217 height 37
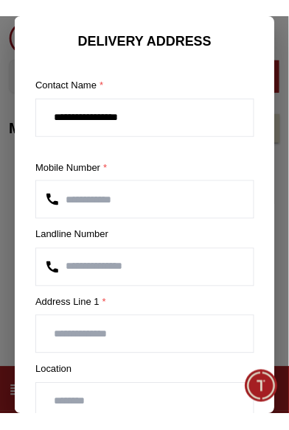
scroll to position [1891, 0]
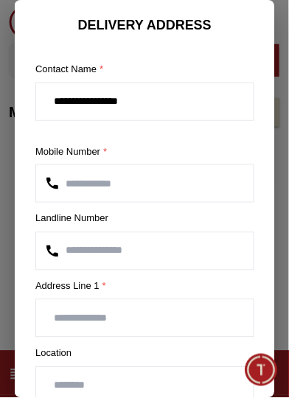
type input "**********"
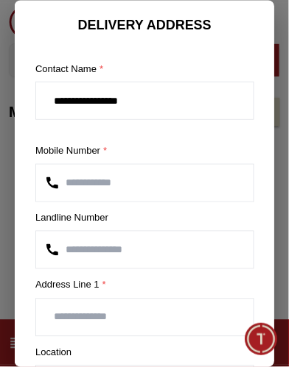
paste input "**********"
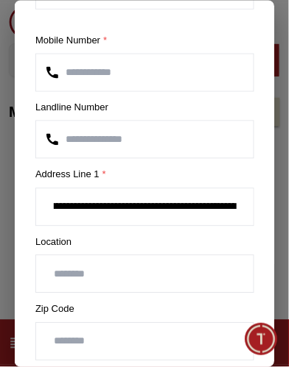
scroll to position [112, 0]
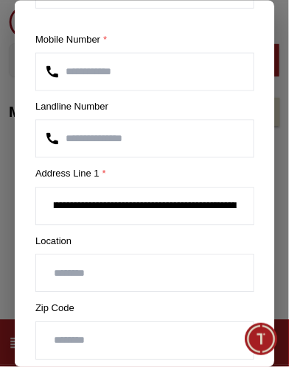
type input "**********"
click at [179, 266] on input "text" at bounding box center [144, 273] width 217 height 37
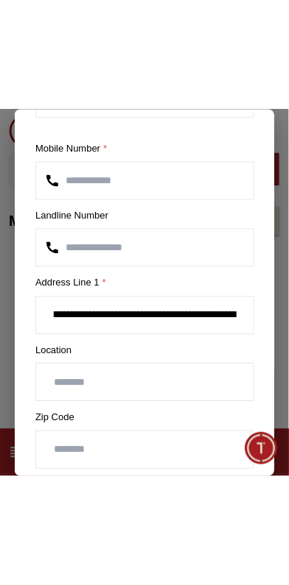
scroll to position [0, 0]
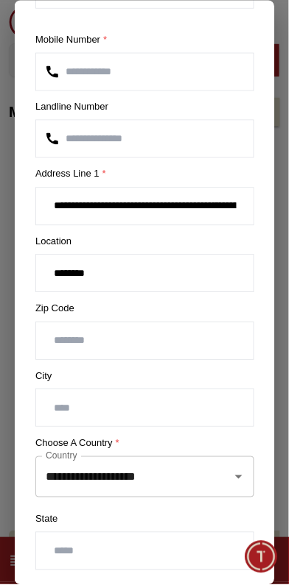
scroll to position [1703, 0]
click at [159, 267] on input "********" at bounding box center [144, 273] width 217 height 37
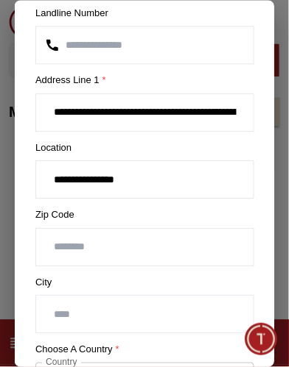
scroll to position [206, 0]
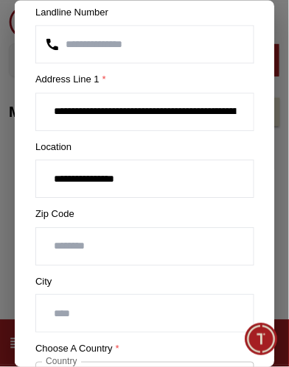
type input "**********"
click at [177, 302] on input "text" at bounding box center [144, 314] width 217 height 37
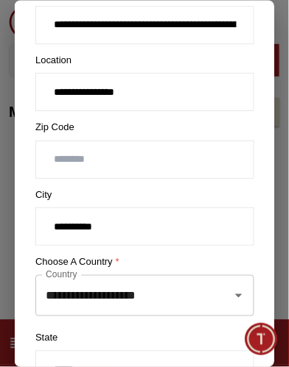
scroll to position [325, 0]
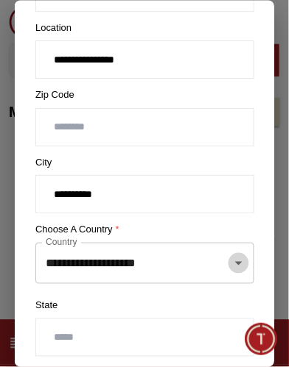
click at [239, 262] on icon "Open" at bounding box center [237, 264] width 7 height 4
type input "*********"
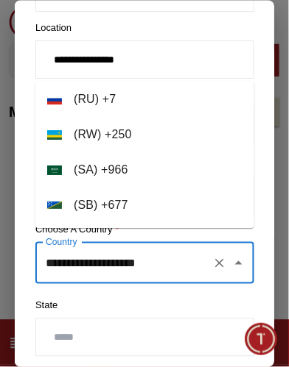
scroll to position [6684, 0]
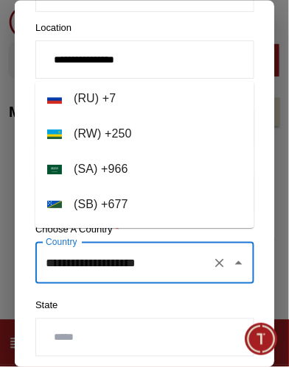
click at [190, 177] on li "( SA ) + 966" at bounding box center [144, 169] width 219 height 35
type input "**********"
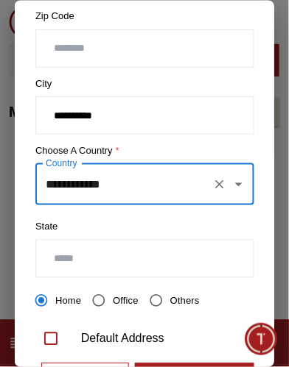
scroll to position [437, 0]
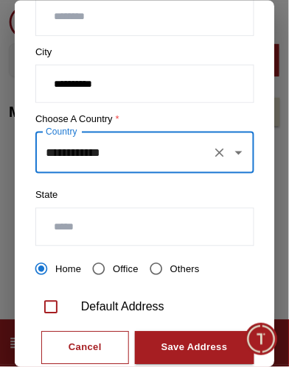
click at [188, 214] on input "text" at bounding box center [144, 227] width 217 height 37
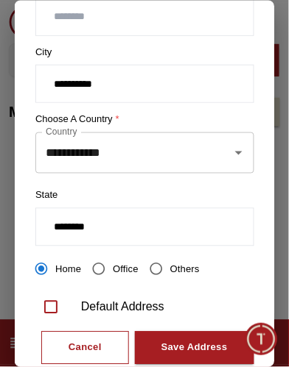
type input "*******"
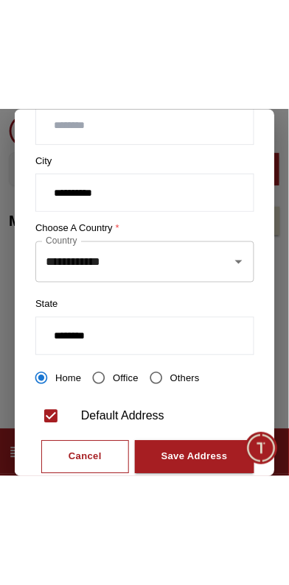
scroll to position [240, 0]
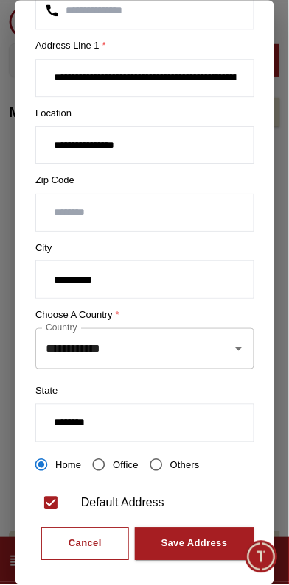
click at [211, 537] on div "Save Address" at bounding box center [193, 545] width 66 height 17
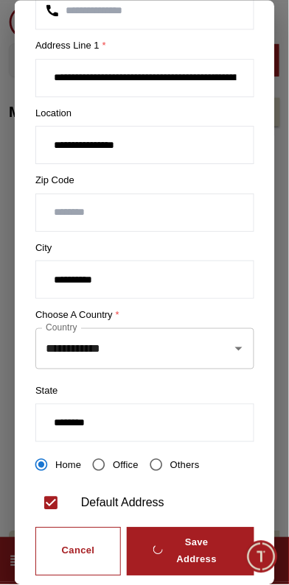
scroll to position [0, 0]
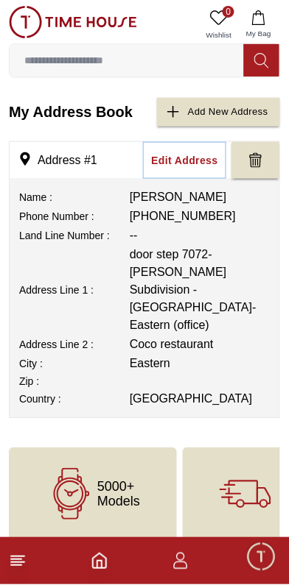
click at [272, 24] on button "My Bag" at bounding box center [258, 25] width 43 height 38
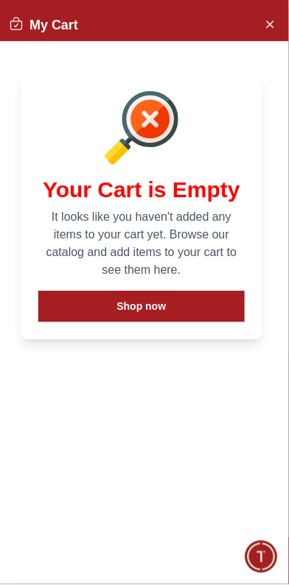
click at [183, 292] on button "Shop now" at bounding box center [141, 307] width 206 height 31
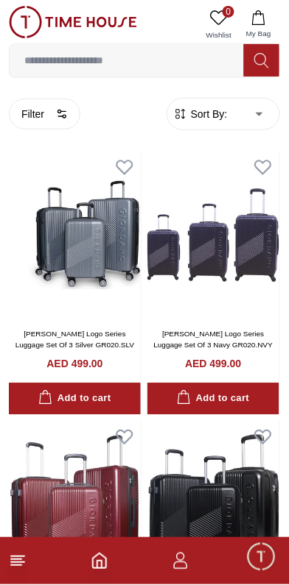
click at [38, 119] on button "Filter" at bounding box center [44, 114] width 71 height 31
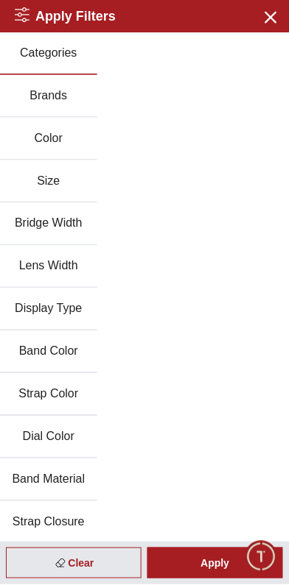
click at [108, 570] on div "Clear" at bounding box center [73, 563] width 135 height 31
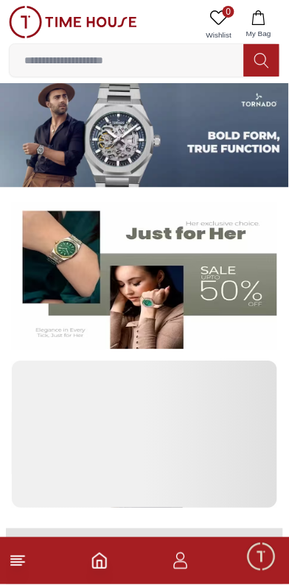
scroll to position [1703, 0]
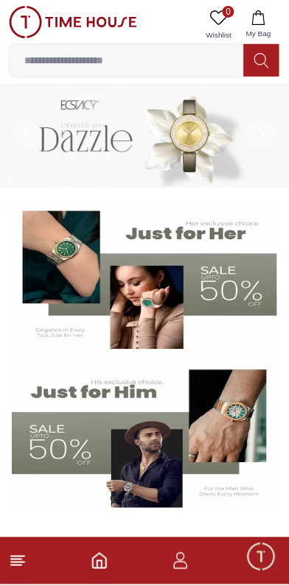
click at [11, 564] on icon at bounding box center [18, 562] width 18 height 18
click at [186, 54] on input at bounding box center [127, 60] width 234 height 29
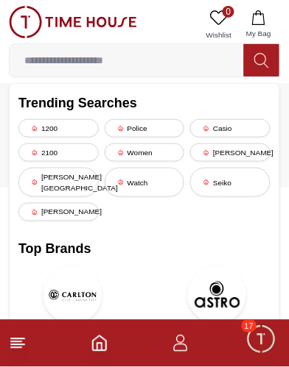
click at [233, 127] on div "Casio" at bounding box center [230, 128] width 80 height 18
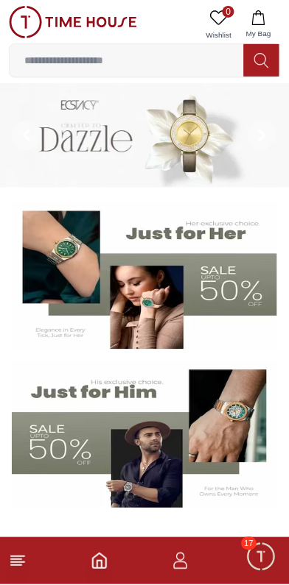
scroll to position [1703, 0]
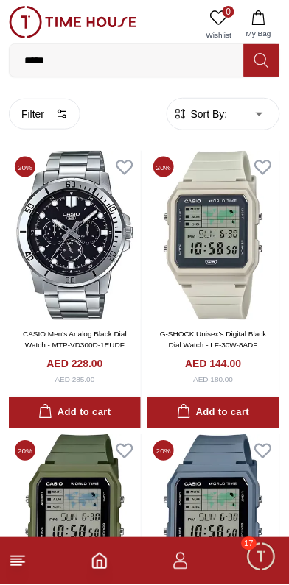
click at [263, 564] on span "Minimize live chat window" at bounding box center [260, 557] width 43 height 43
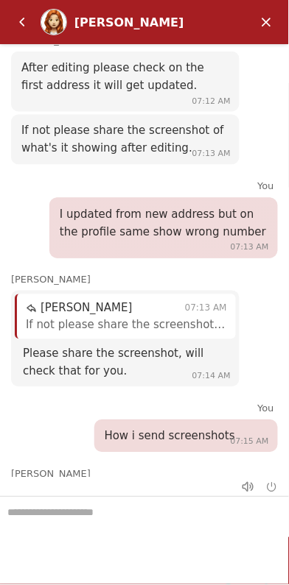
click at [274, 24] on em "Minimize" at bounding box center [266, 21] width 29 height 29
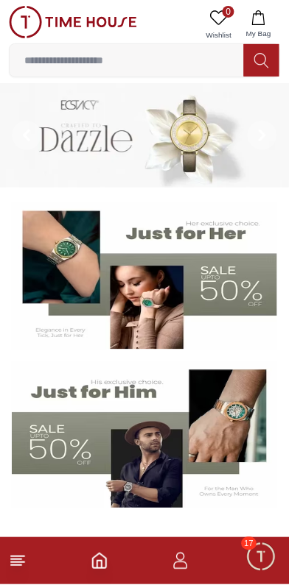
click at [184, 565] on icon "button" at bounding box center [181, 562] width 18 height 18
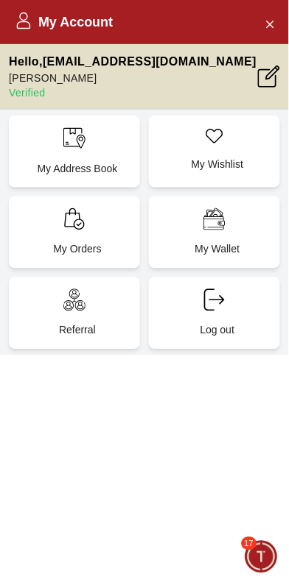
click at [87, 146] on div "My Address Book" at bounding box center [74, 152] width 131 height 72
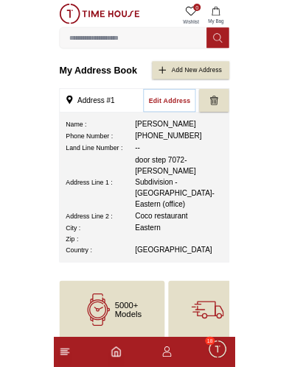
scroll to position [1970, 0]
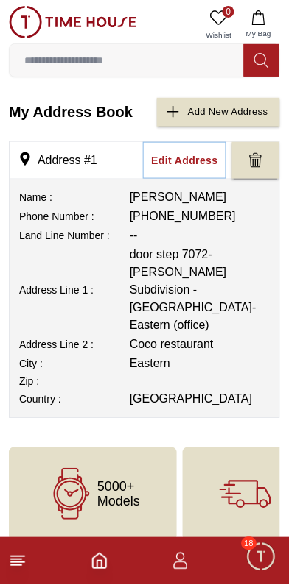
click at [258, 559] on span "Minimize live chat window" at bounding box center [260, 557] width 43 height 43
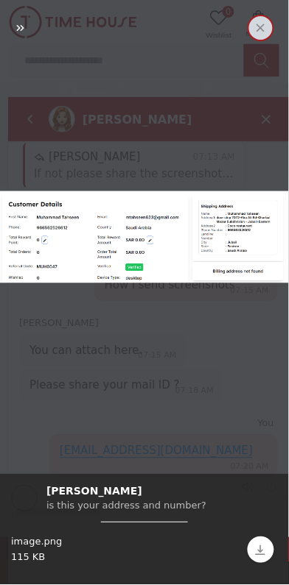
click at [249, 34] on em "Close" at bounding box center [260, 28] width 27 height 27
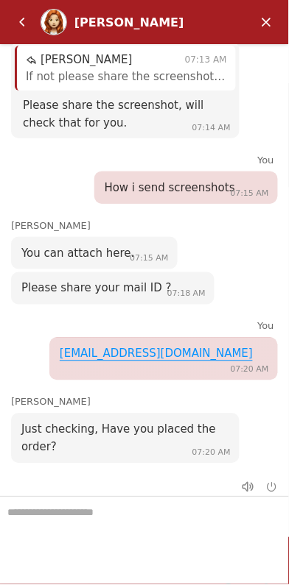
click at [155, 520] on textarea "We are here to help you" at bounding box center [144, 535] width 289 height 74
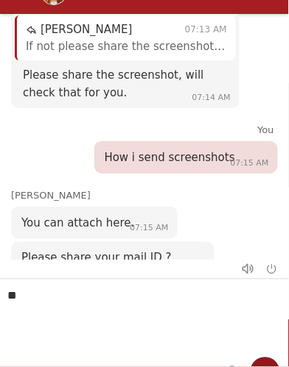
type textarea "***"
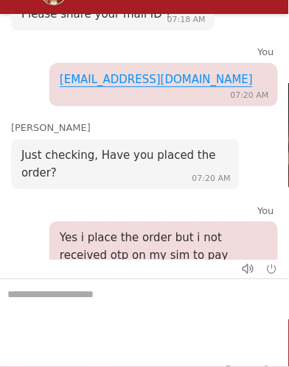
scroll to position [2204, 0]
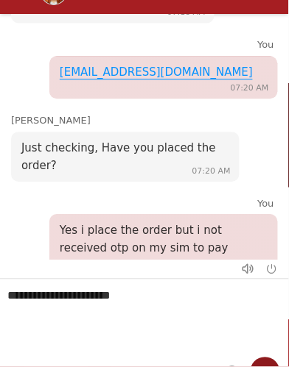
type textarea "**********"
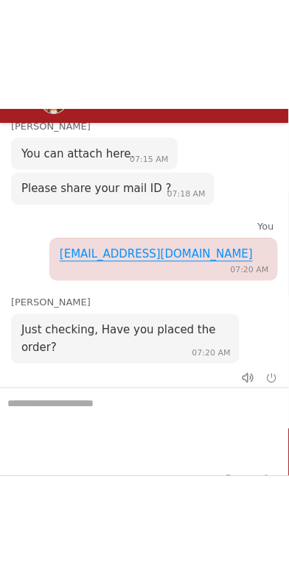
scroll to position [2103, 0]
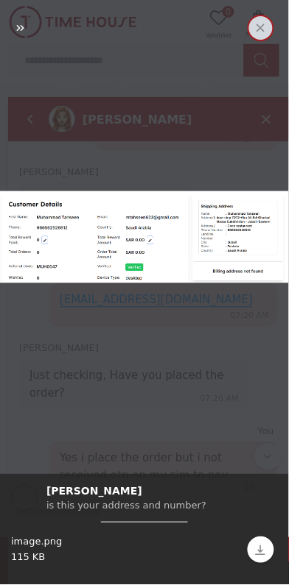
scroll to position [1, 0]
click at [206, 257] on img "image.png" at bounding box center [144, 238] width 289 height 342
click at [197, 243] on img "image.png" at bounding box center [144, 238] width 289 height 342
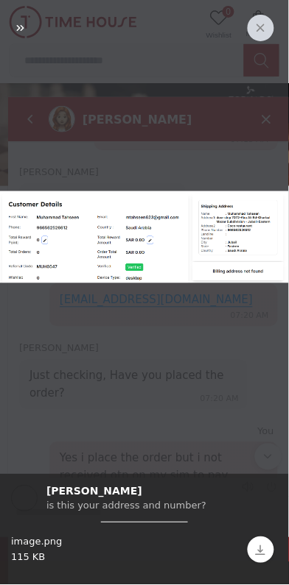
click at [237, 410] on div at bounding box center [144, 238] width 289 height 356
click at [246, 398] on img "image.png" at bounding box center [144, 238] width 289 height 342
click at [223, 249] on img "image.png" at bounding box center [144, 238] width 289 height 342
click at [268, 31] on em "Close" at bounding box center [260, 28] width 27 height 27
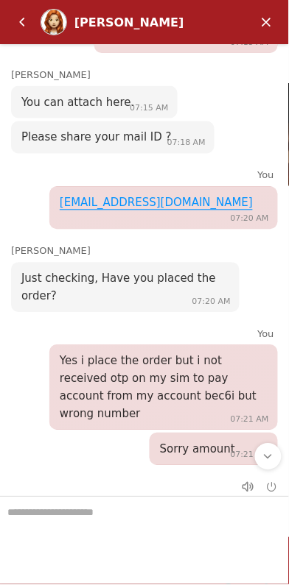
scroll to position [2050, 0]
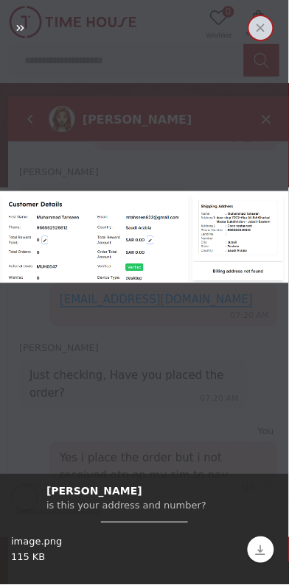
scroll to position [18, 0]
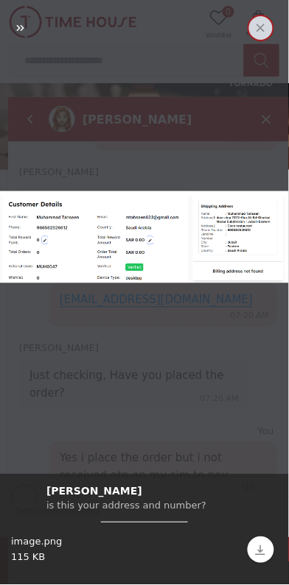
click at [260, 31] on em "Close" at bounding box center [260, 28] width 27 height 27
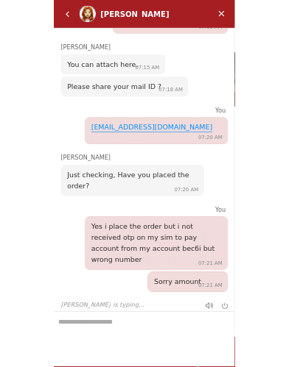
scroll to position [2050, 0]
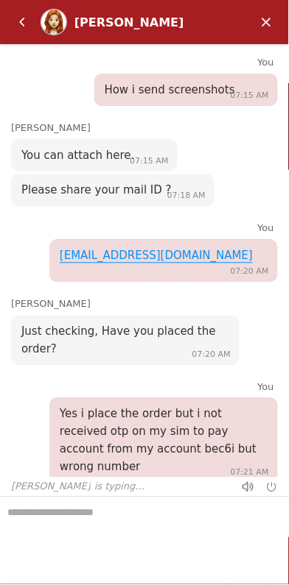
click at [140, 537] on textarea "We are here to help you" at bounding box center [144, 535] width 289 height 74
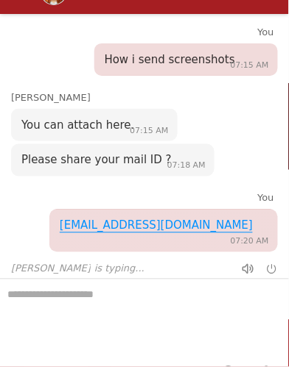
scroll to position [2103, 0]
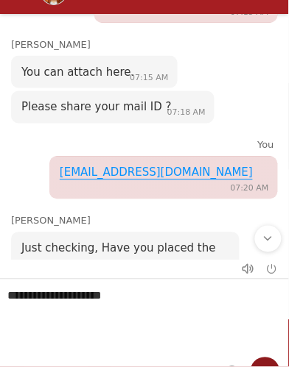
type textarea "**********"
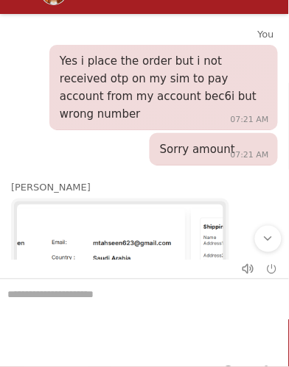
scroll to position [2395, 0]
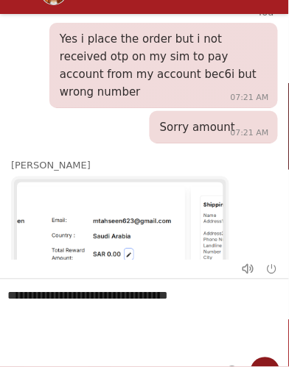
type textarea "**********"
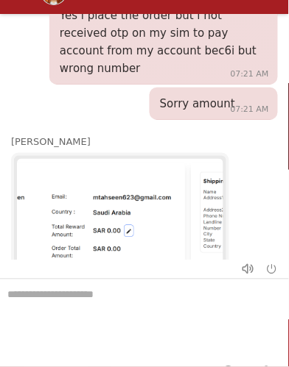
scroll to position [2430, 0]
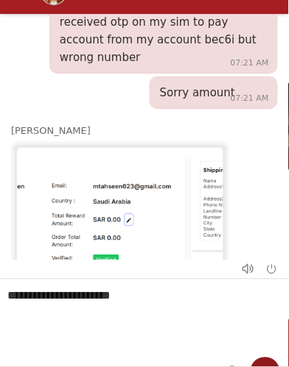
type textarea "**********"
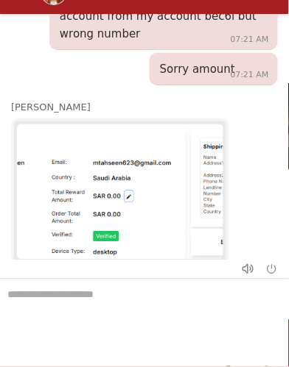
scroll to position [2463, 0]
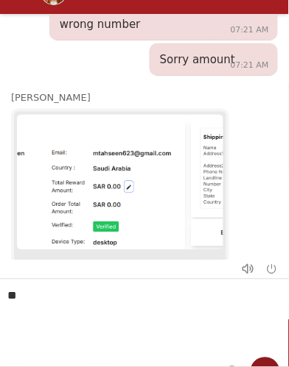
type textarea "*"
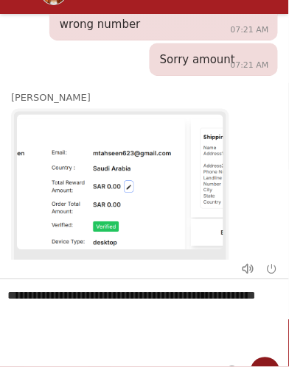
type textarea "**********"
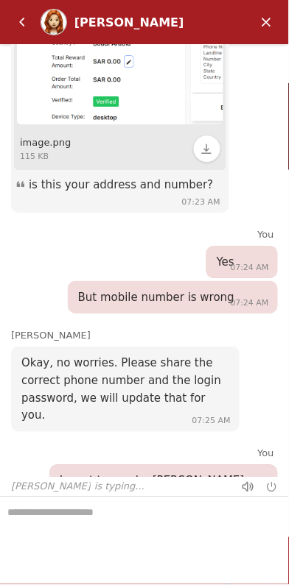
scroll to position [2432, 0]
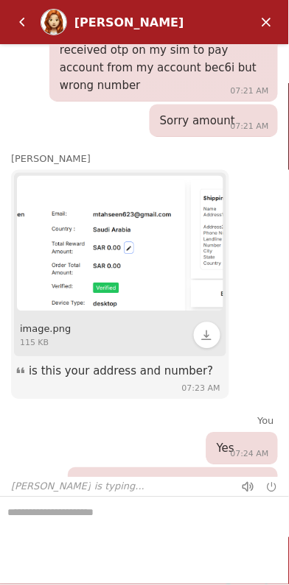
click at [258, 38] on header "[PERSON_NAME]" at bounding box center [144, 22] width 289 height 44
click at [275, 19] on em "Minimize" at bounding box center [266, 21] width 29 height 29
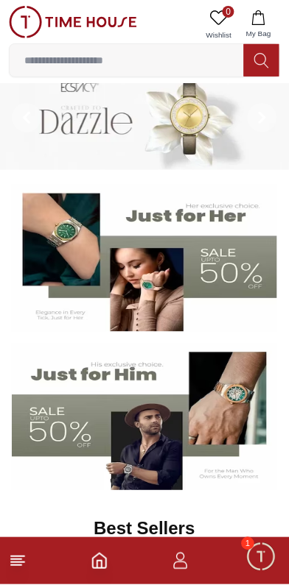
click at [264, 559] on span "Minimize live chat window" at bounding box center [260, 557] width 43 height 43
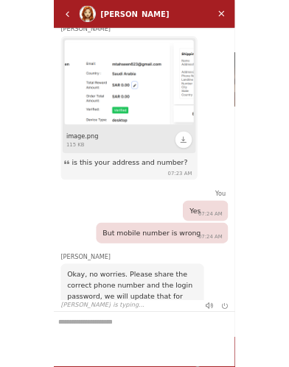
scroll to position [24, 0]
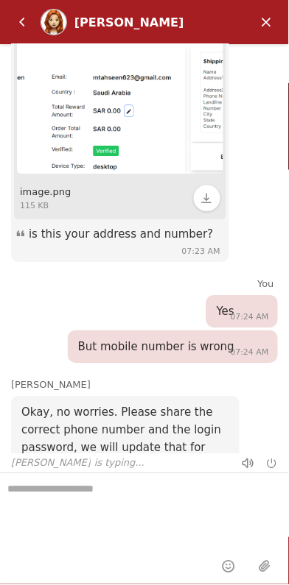
click at [160, 509] on textarea "We are here to help you" at bounding box center [144, 511] width 289 height 74
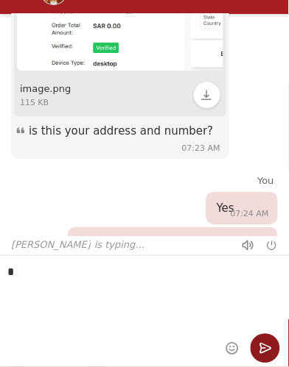
scroll to position [0, 0]
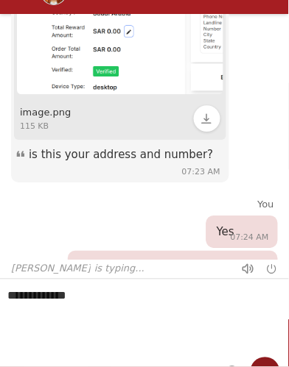
type textarea "**********"
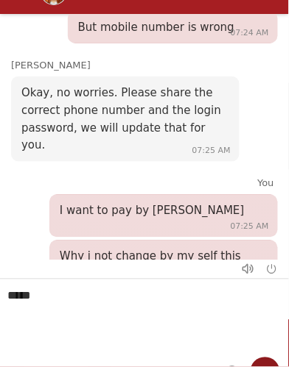
scroll to position [2885, 0]
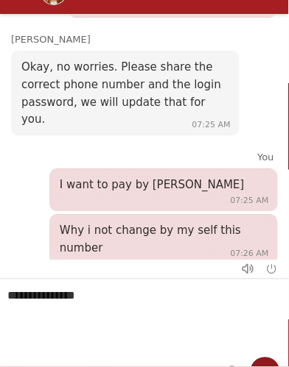
type textarea "**********"
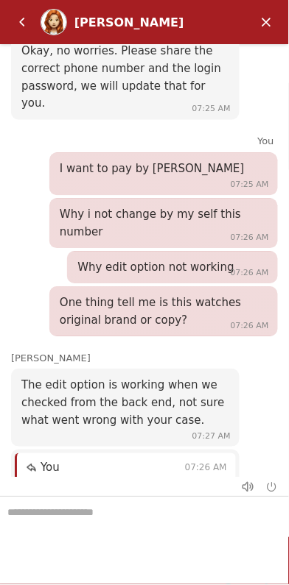
scroll to position [2744, 0]
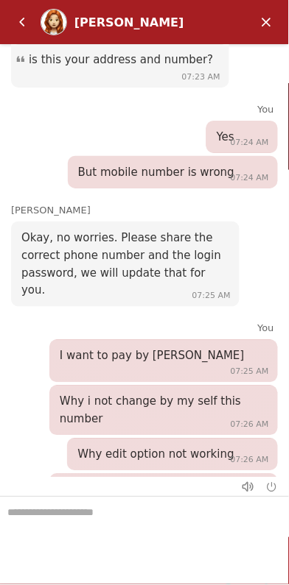
click at [274, 17] on em "Minimize" at bounding box center [266, 21] width 29 height 29
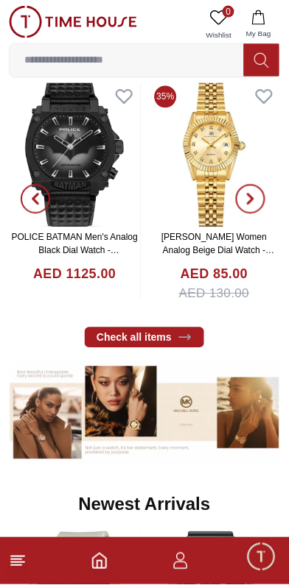
scroll to position [0, 0]
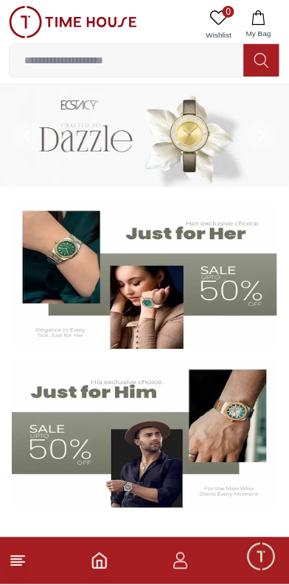
click at [187, 560] on icon "button" at bounding box center [181, 562] width 18 height 18
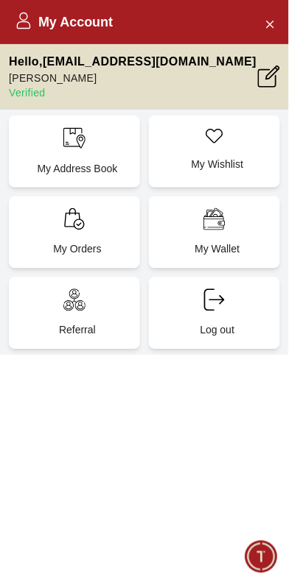
click at [263, 71] on icon at bounding box center [269, 77] width 22 height 22
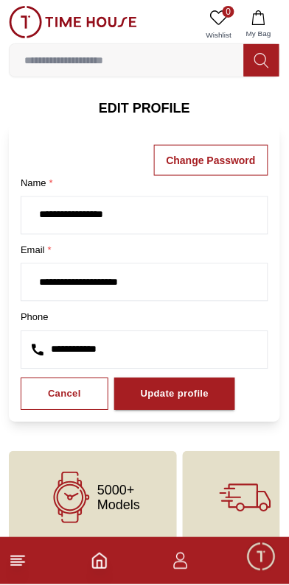
click at [159, 104] on h6 "EDIT PROFILE" at bounding box center [144, 108] width 271 height 21
click at [157, 106] on h6 "EDIT PROFILE" at bounding box center [144, 108] width 271 height 21
click at [157, 105] on h6 "EDIT PROFILE" at bounding box center [144, 108] width 271 height 21
click at [160, 101] on h6 "EDIT PROFILE" at bounding box center [144, 108] width 271 height 21
click at [162, 109] on h6 "EDIT PROFILE" at bounding box center [144, 108] width 271 height 21
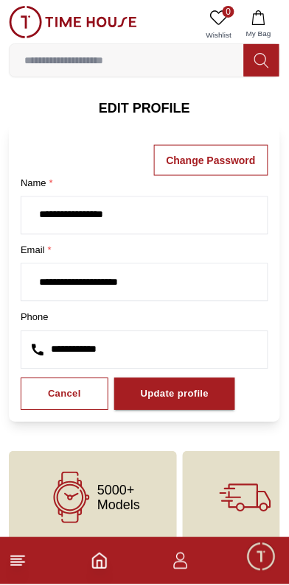
click at [155, 100] on h6 "EDIT PROFILE" at bounding box center [144, 108] width 271 height 21
click at [150, 102] on h6 "EDIT PROFILE" at bounding box center [144, 108] width 271 height 21
click at [149, 102] on h6 "EDIT PROFILE" at bounding box center [144, 108] width 271 height 21
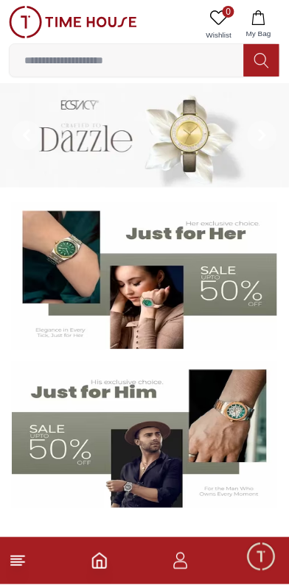
click at [118, 24] on img at bounding box center [73, 22] width 128 height 32
click at [107, 27] on img at bounding box center [73, 22] width 128 height 32
click at [104, 30] on img at bounding box center [73, 22] width 128 height 32
click at [110, 18] on img at bounding box center [73, 22] width 128 height 32
click at [188, 565] on icon "button" at bounding box center [181, 562] width 18 height 18
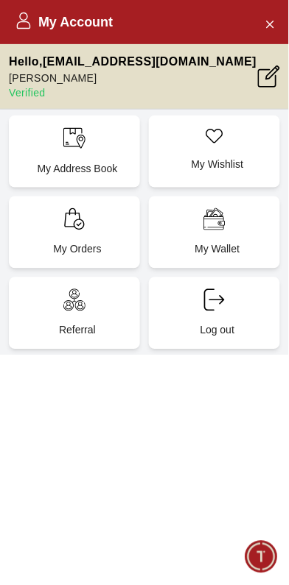
click at [273, 79] on icon at bounding box center [269, 77] width 22 height 22
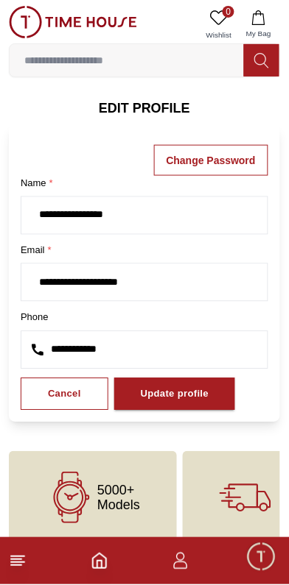
click at [185, 566] on icon "button" at bounding box center [181, 562] width 18 height 18
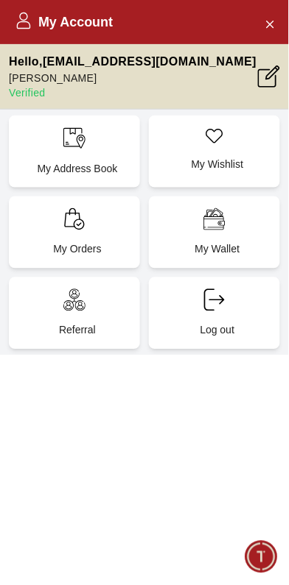
click at [113, 149] on div "My Address Book" at bounding box center [74, 152] width 131 height 72
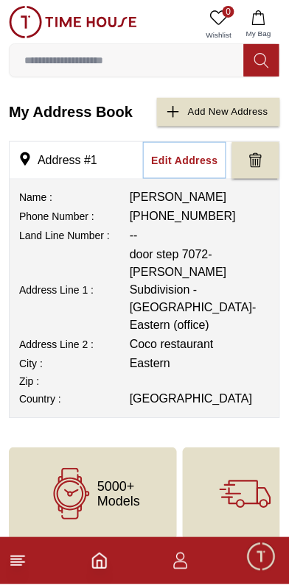
click at [275, 26] on button "My Bag" at bounding box center [258, 25] width 43 height 38
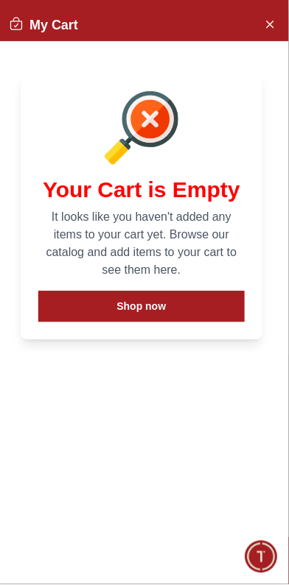
click at [287, 21] on div "My Cart" at bounding box center [141, 25] width 294 height 32
click at [277, 29] on button "Close Account" at bounding box center [270, 24] width 24 height 24
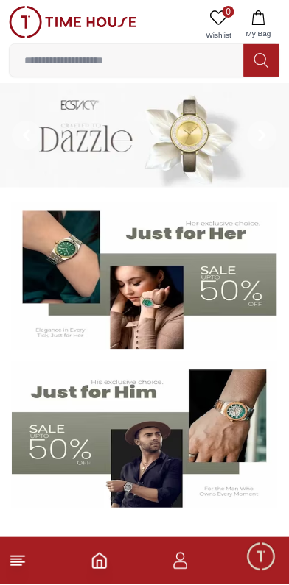
click at [99, 566] on icon "Home" at bounding box center [100, 562] width 18 height 18
click at [100, 563] on icon "Home" at bounding box center [100, 562] width 18 height 18
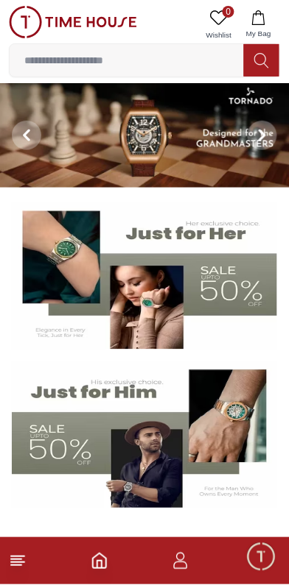
click at [186, 567] on icon "button" at bounding box center [181, 562] width 18 height 18
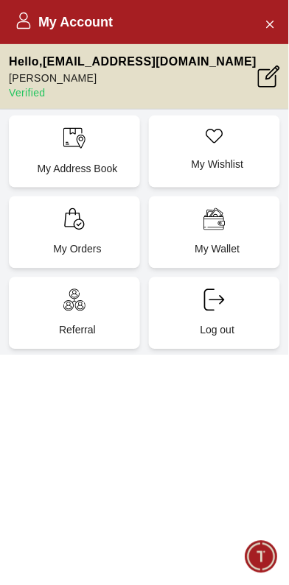
click at [116, 161] on p "My Address Book" at bounding box center [77, 168] width 113 height 15
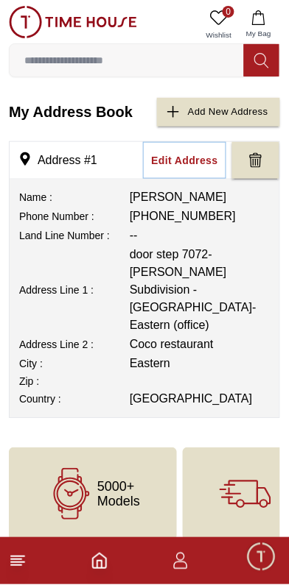
click at [181, 558] on icon "button" at bounding box center [181, 562] width 18 height 18
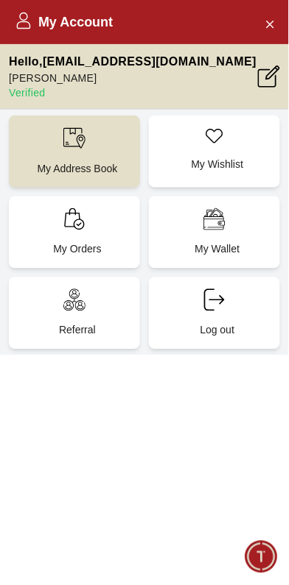
click at [261, 77] on icon at bounding box center [269, 77] width 22 height 22
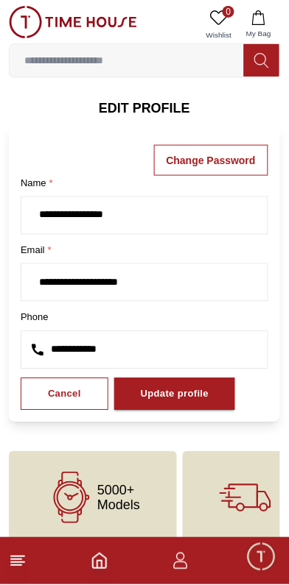
click at [132, 101] on h6 "EDIT PROFILE" at bounding box center [144, 108] width 271 height 21
click at [140, 107] on h6 "EDIT PROFILE" at bounding box center [144, 108] width 271 height 21
click at [148, 98] on h6 "EDIT PROFILE" at bounding box center [144, 108] width 271 height 21
click at [144, 99] on h6 "EDIT PROFILE" at bounding box center [144, 108] width 271 height 21
click at [138, 107] on h6 "EDIT PROFILE" at bounding box center [144, 108] width 271 height 21
